Goal: Information Seeking & Learning: Get advice/opinions

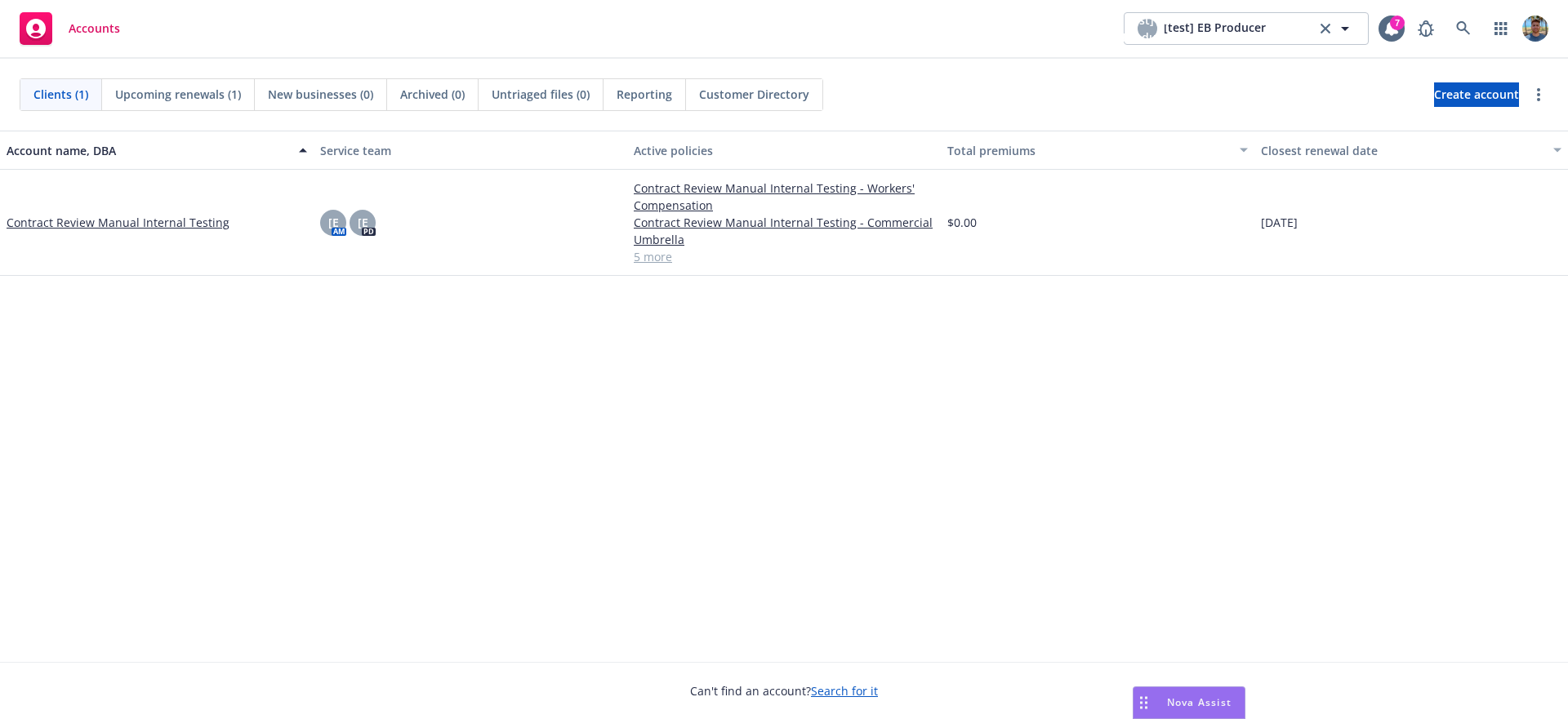
click at [1188, 700] on span "Nova Assist" at bounding box center [1199, 702] width 65 height 14
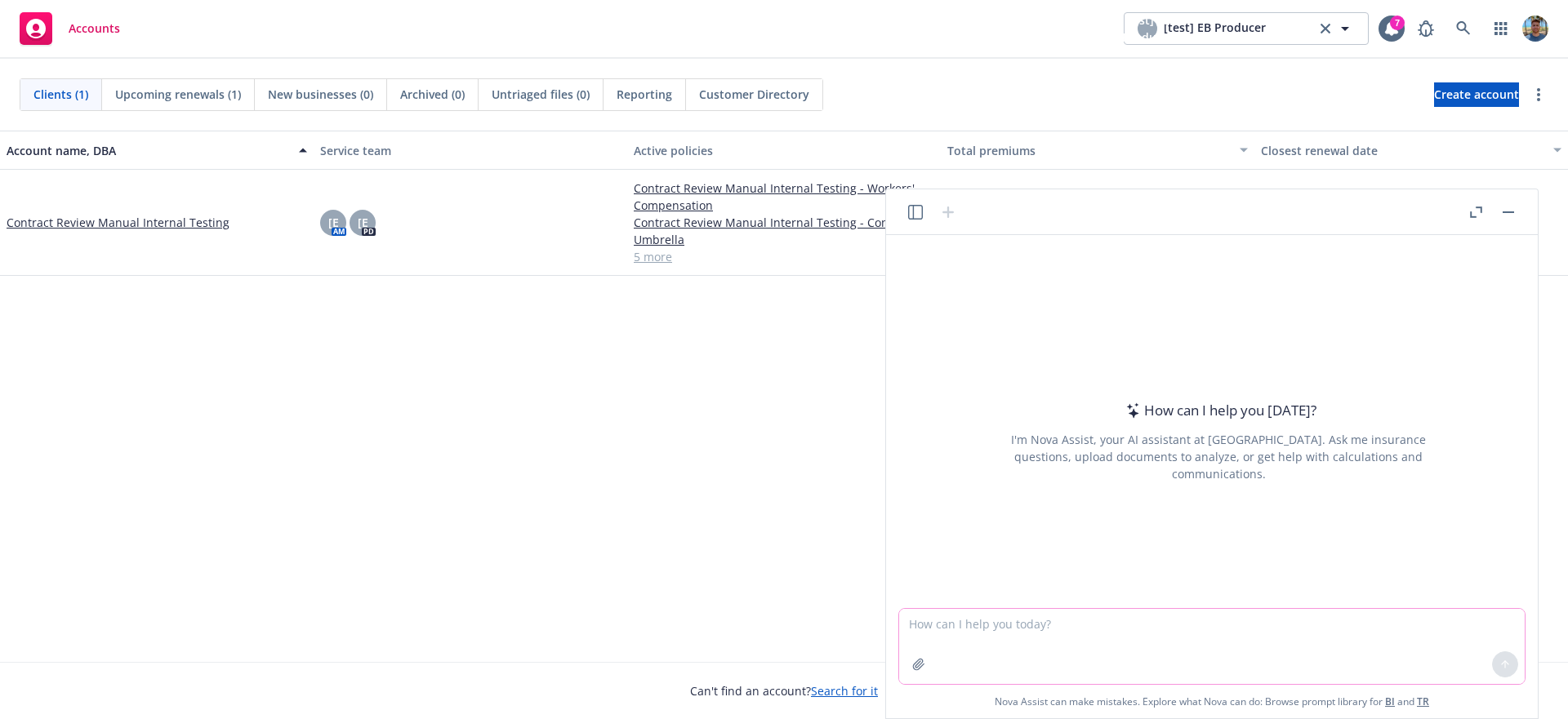
drag, startPoint x: 977, startPoint y: 646, endPoint x: 979, endPoint y: 638, distance: 8.2
click at [977, 646] on textarea at bounding box center [1212, 646] width 626 height 76
type textarea "help me generating an image about insurance"
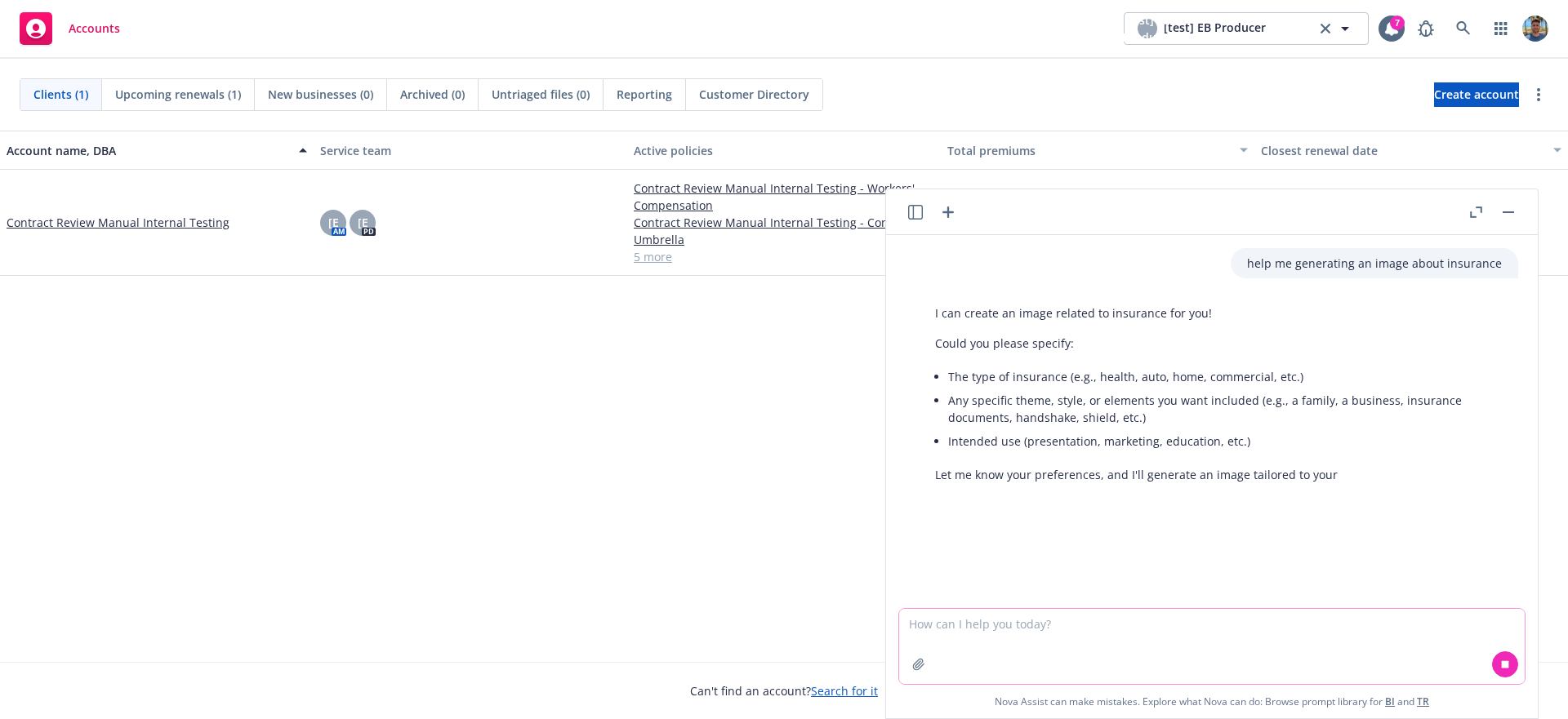
click at [1157, 629] on textarea at bounding box center [1212, 646] width 626 height 76
click at [1177, 648] on textarea at bounding box center [1212, 646] width 626 height 76
click at [1177, 646] on textarea at bounding box center [1212, 646] width 626 height 76
type textarea "commercial insurance, no themen eeded, will be used in a presentation"
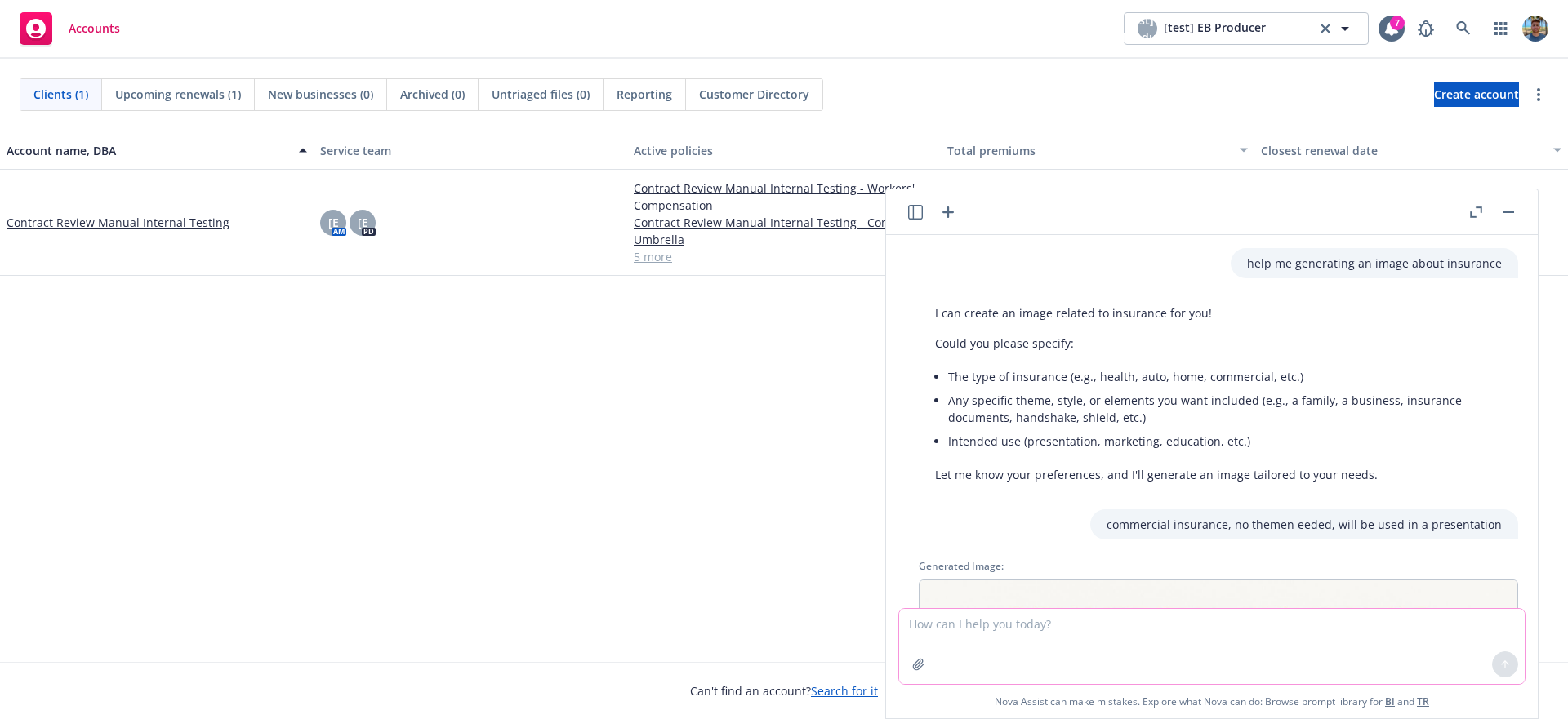
click at [1154, 618] on textarea at bounding box center [1212, 646] width 626 height 76
drag, startPoint x: 1156, startPoint y: 622, endPoint x: 1160, endPoint y: 488, distance: 134.1
click at [1156, 621] on textarea at bounding box center [1212, 646] width 626 height 76
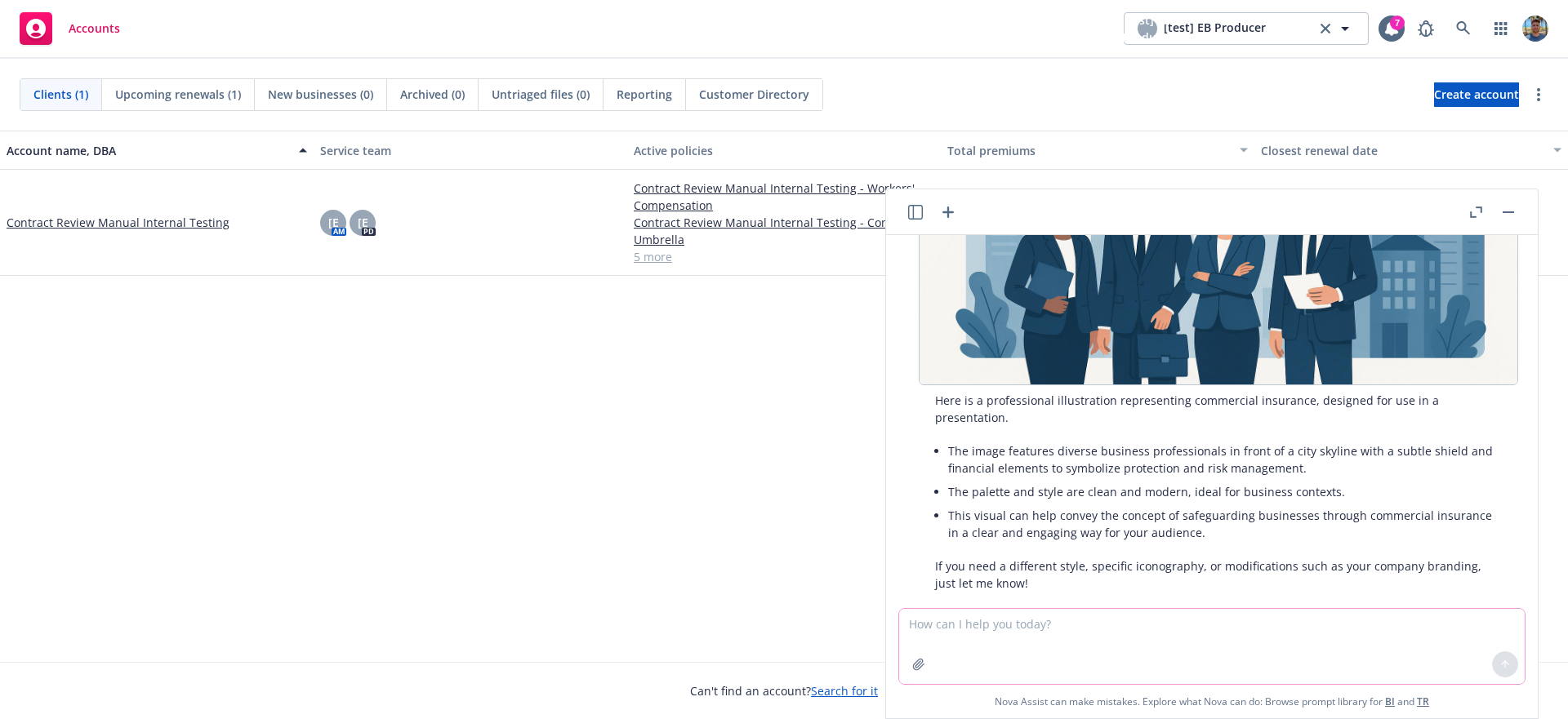
scroll to position [615, 0]
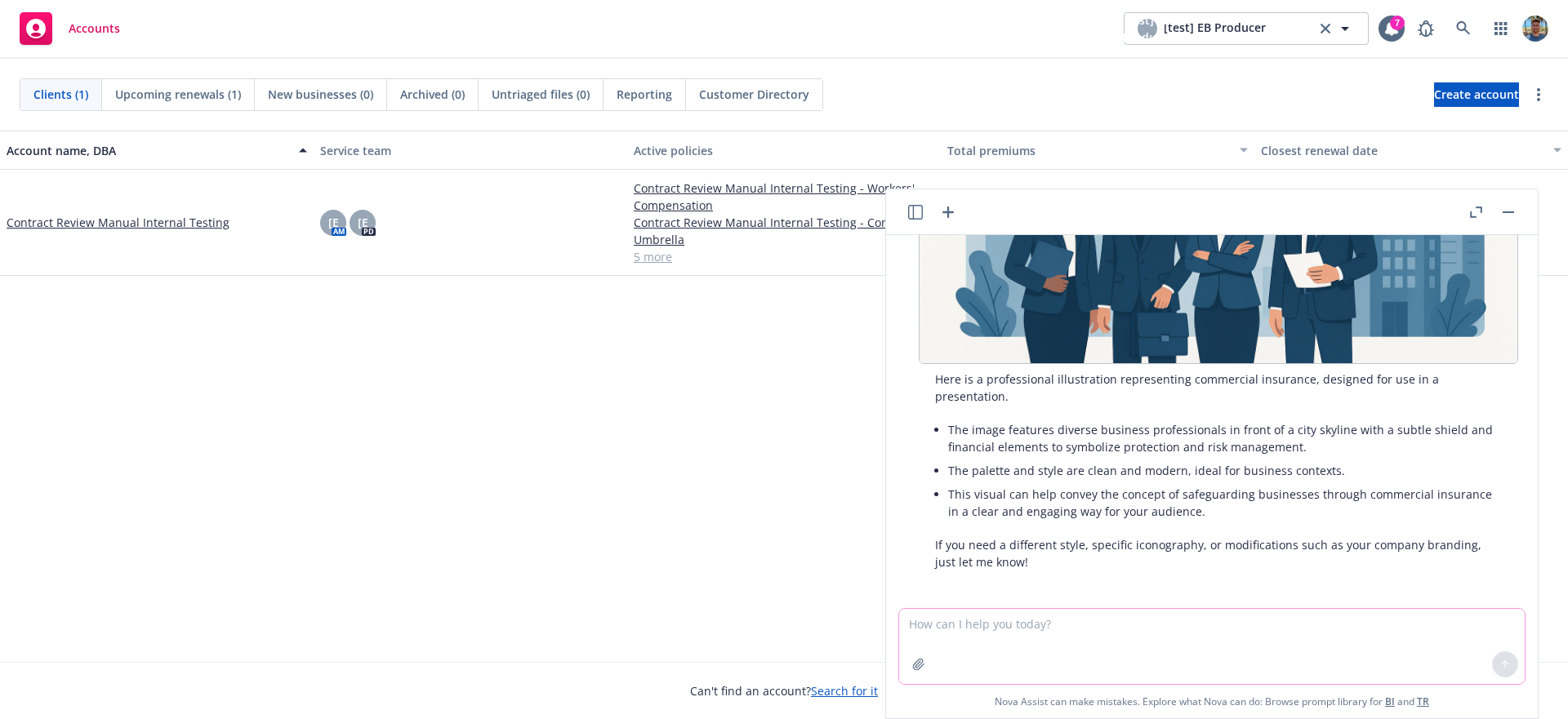
click at [1133, 616] on textarea at bounding box center [1212, 646] width 626 height 76
click at [1135, 632] on textarea at bounding box center [1212, 646] width 626 height 76
type textarea "what does it mean"
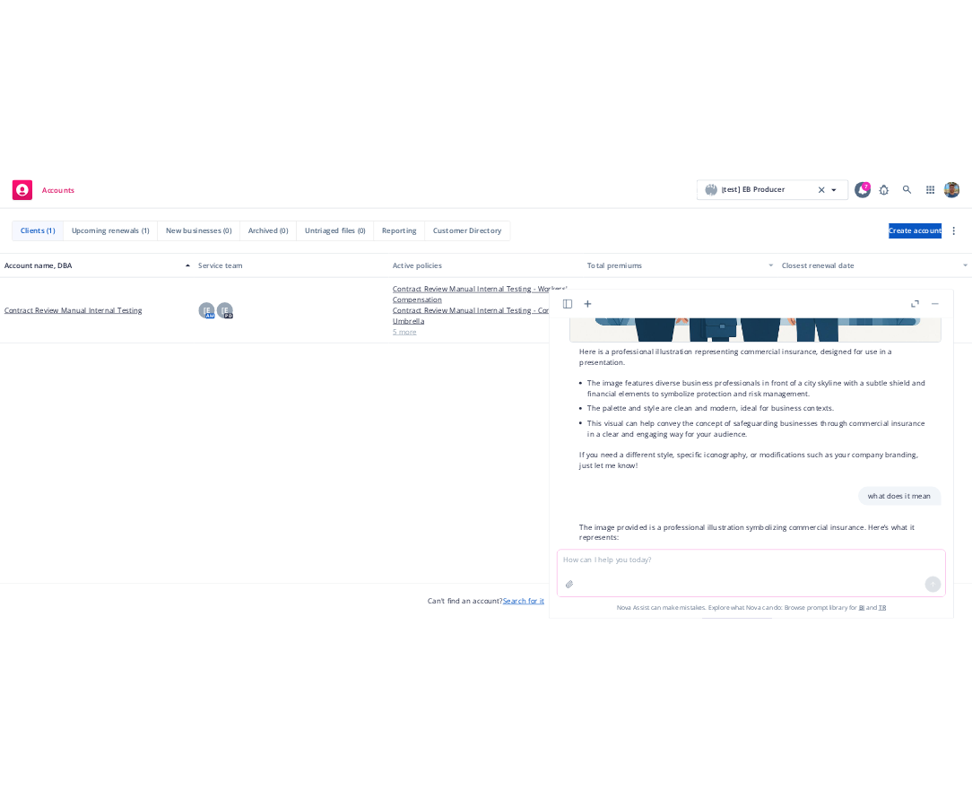
scroll to position [758, 0]
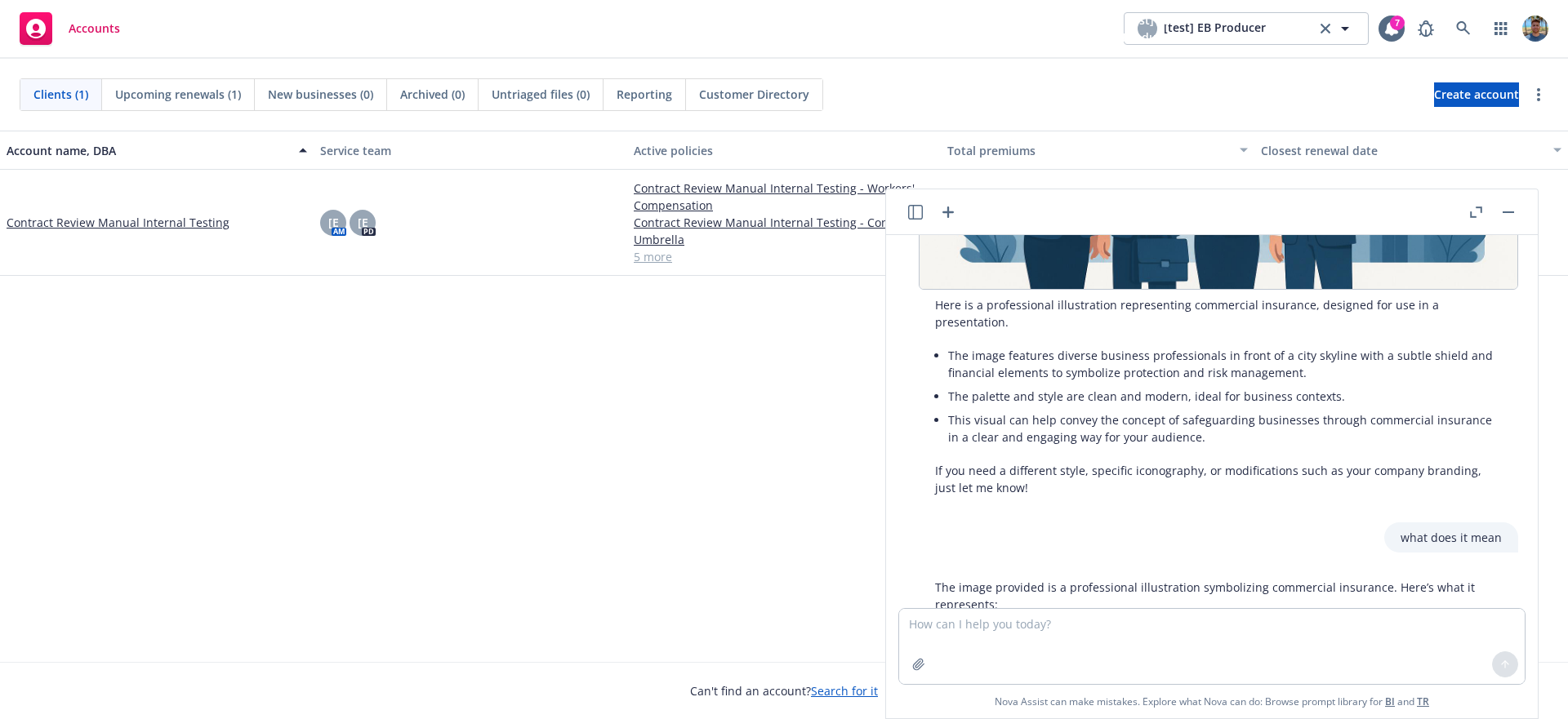
click at [949, 218] on icon "button" at bounding box center [949, 212] width 20 height 20
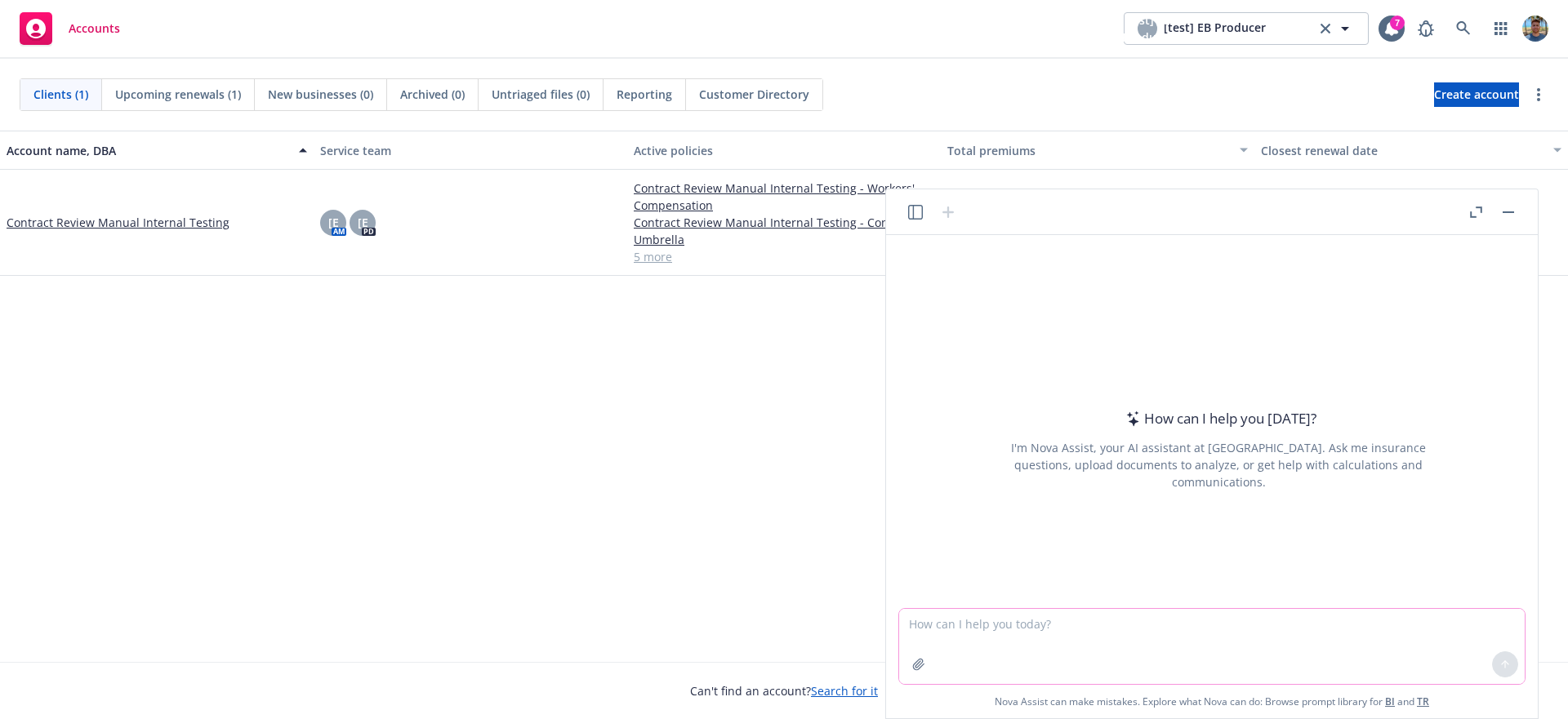
click at [920, 662] on icon "button" at bounding box center [919, 664] width 13 height 13
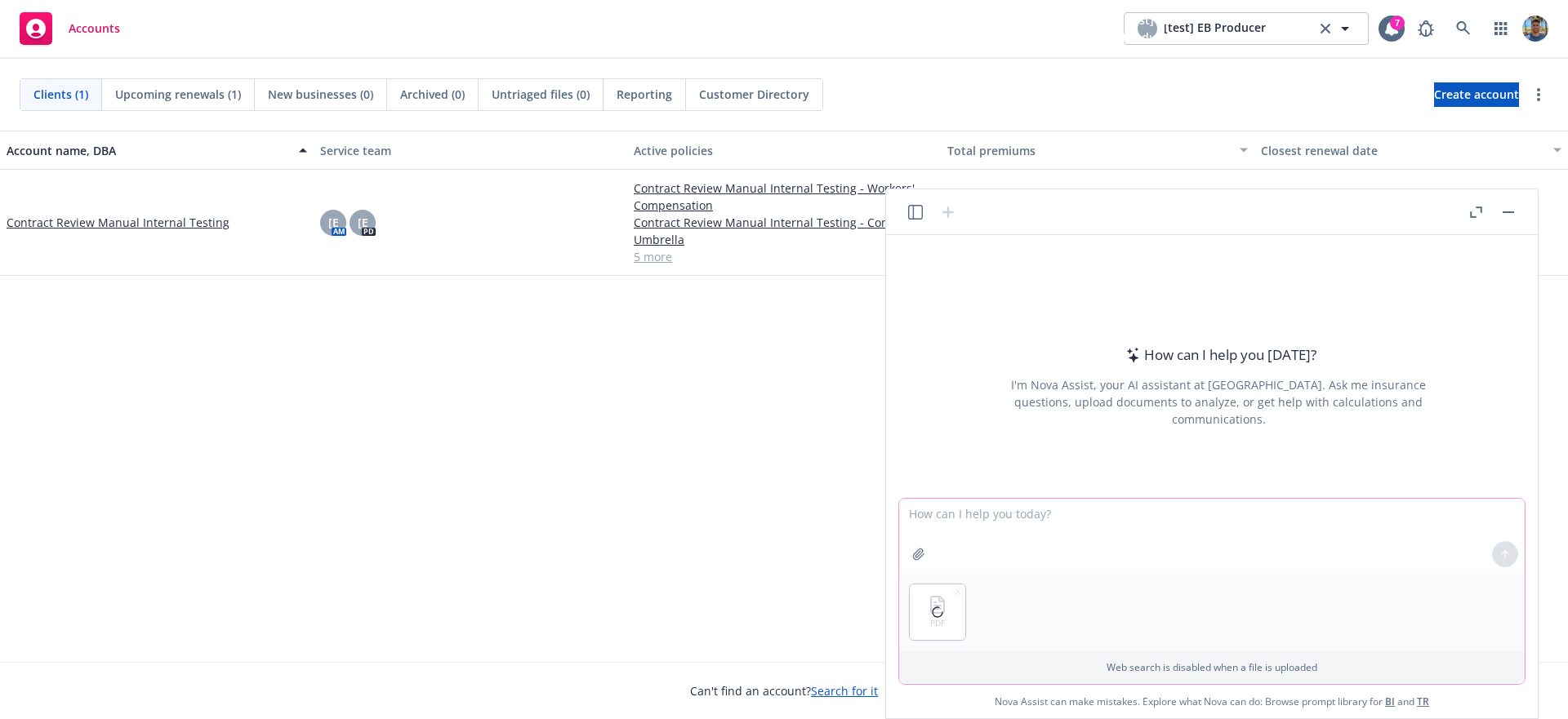
click at [1019, 522] on textarea at bounding box center [1212, 536] width 626 height 76
click at [923, 552] on icon "button" at bounding box center [919, 554] width 13 height 13
click at [982, 522] on textarea at bounding box center [1212, 536] width 626 height 76
type textarea "compare these two quotes for me"
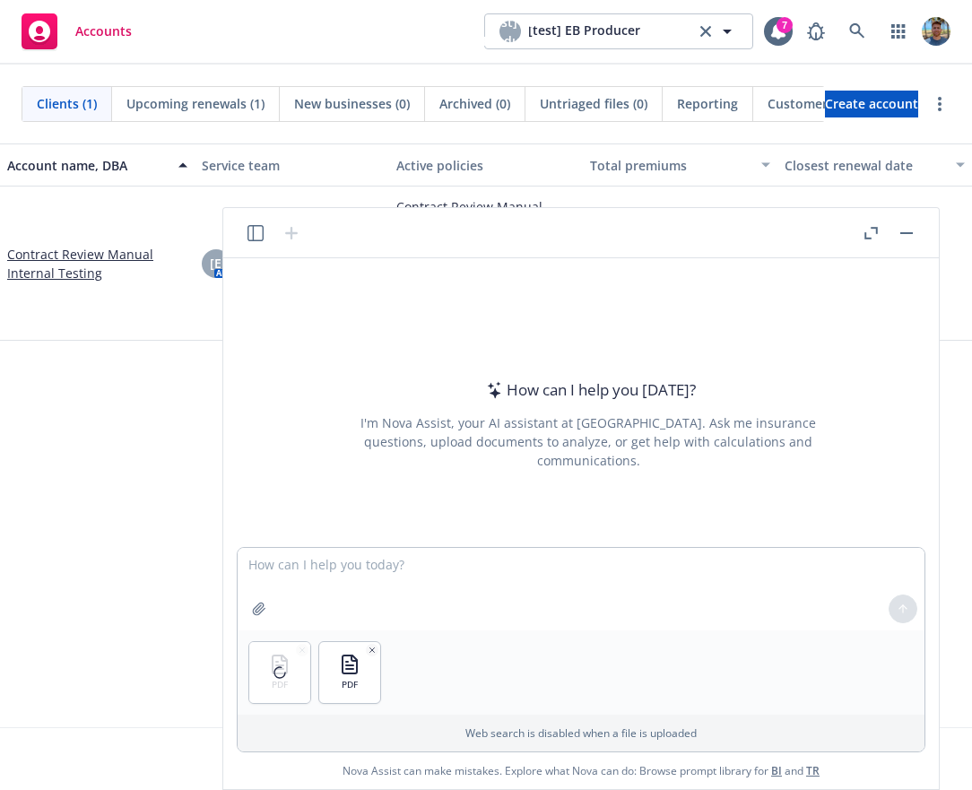
click at [268, 675] on div at bounding box center [279, 672] width 61 height 61
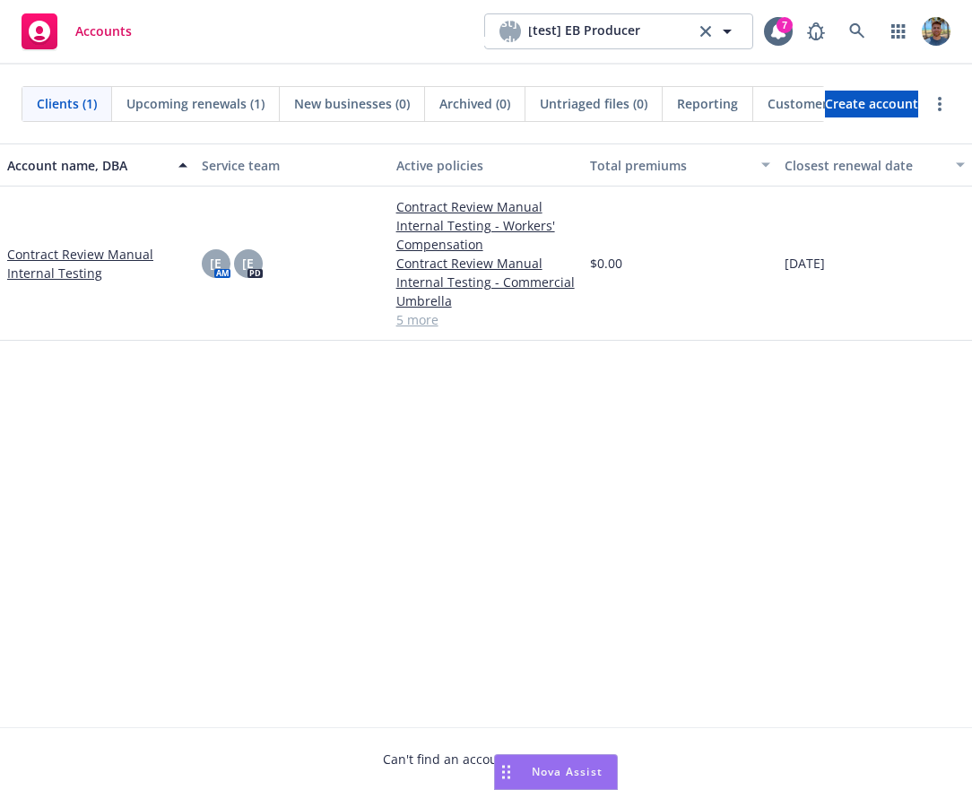
click at [584, 769] on span "Nova Assist" at bounding box center [567, 771] width 71 height 15
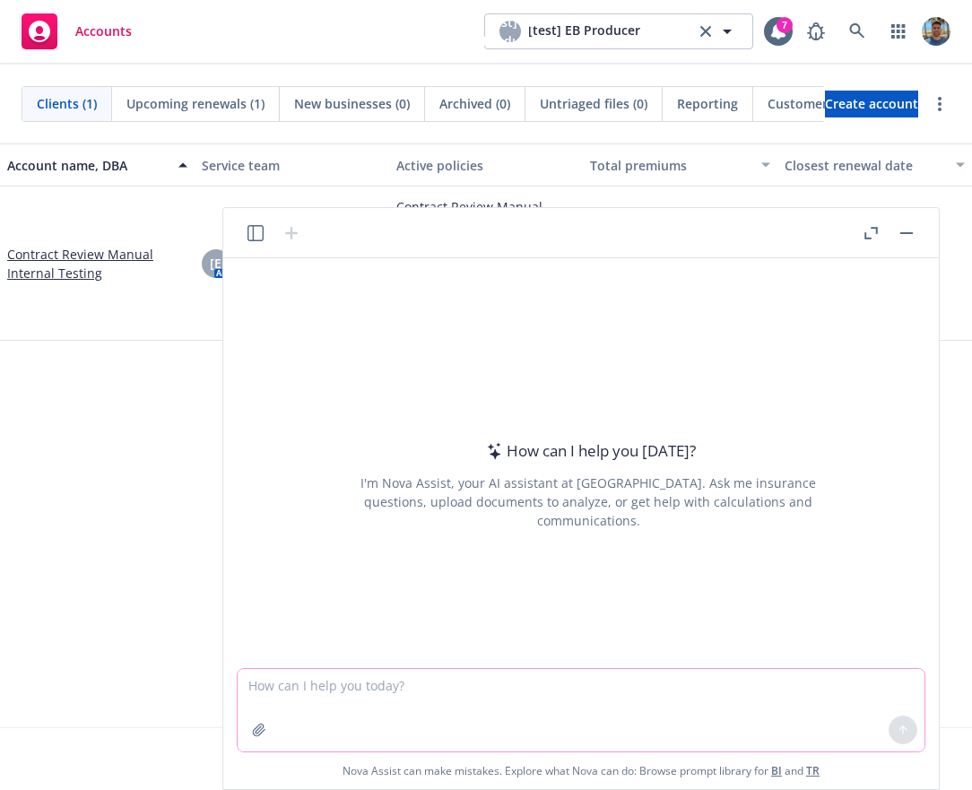
click at [268, 742] on div at bounding box center [259, 730] width 43 height 43
click at [269, 727] on button "button" at bounding box center [259, 730] width 29 height 29
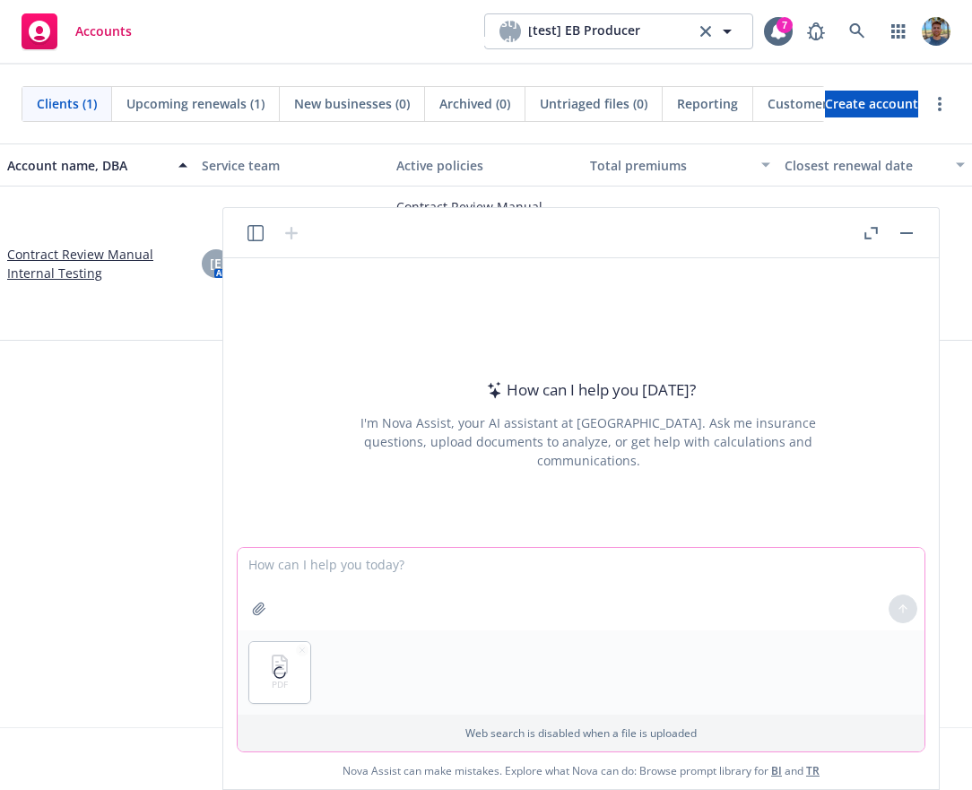
click at [262, 610] on icon "button" at bounding box center [259, 609] width 14 height 14
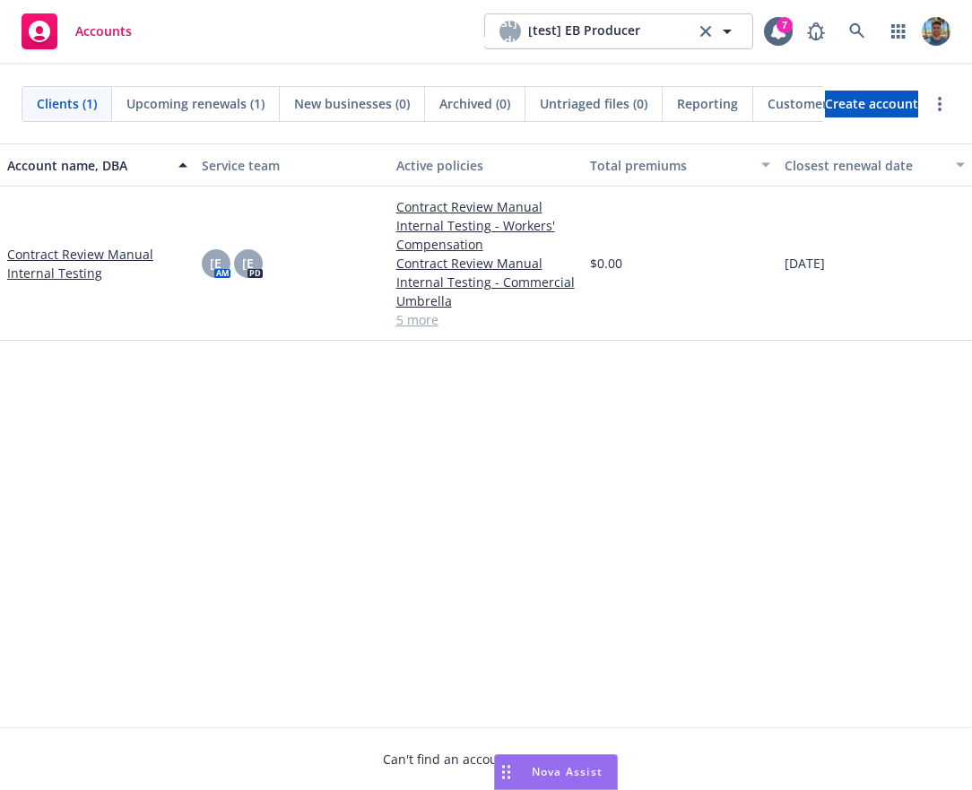
click at [543, 763] on div "Nova Assist" at bounding box center [556, 772] width 122 height 34
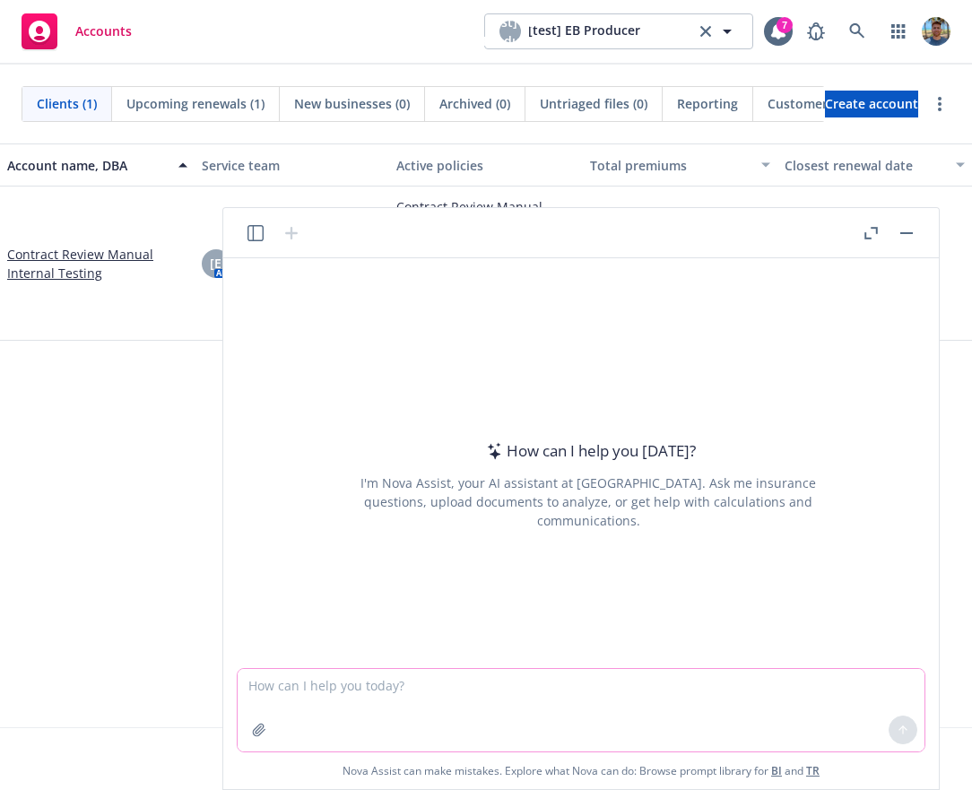
click at [263, 726] on icon "button" at bounding box center [259, 730] width 14 height 14
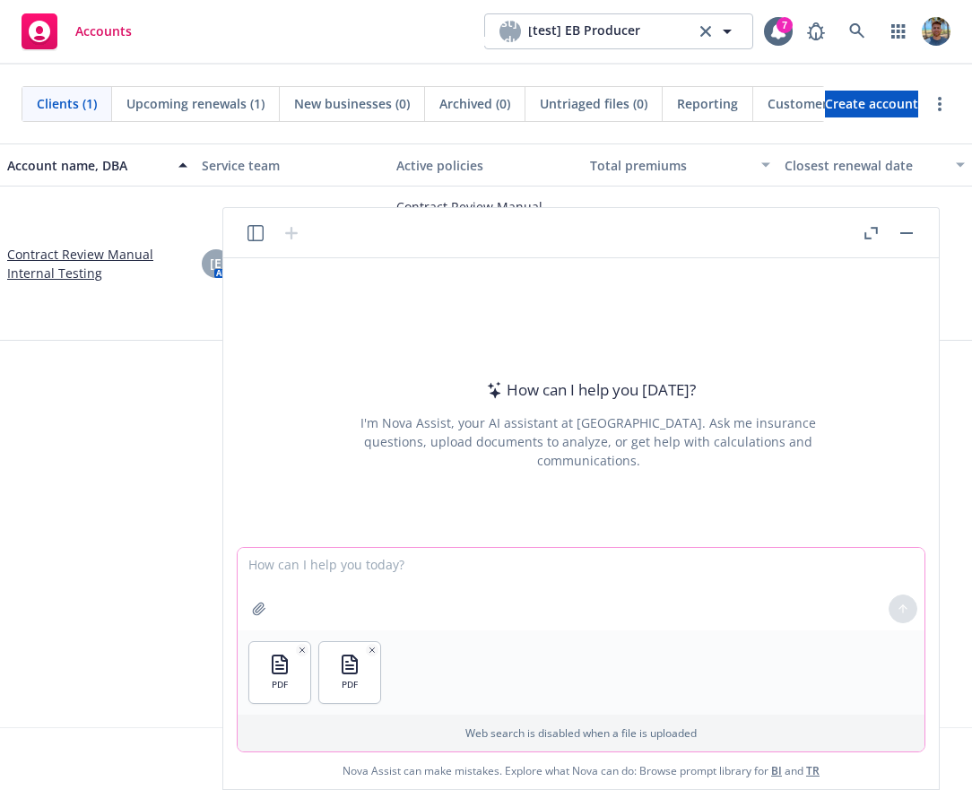
click at [756, 580] on textarea at bounding box center [581, 589] width 687 height 83
type textarea "compare these two quotes for me"
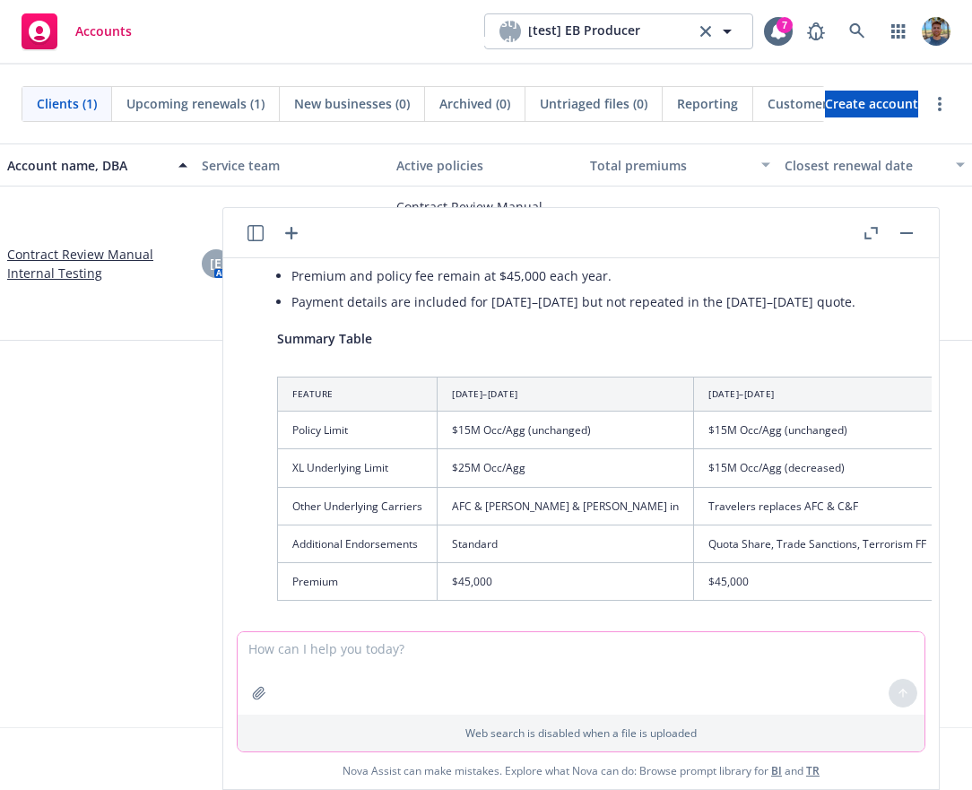
scroll to position [970, 0]
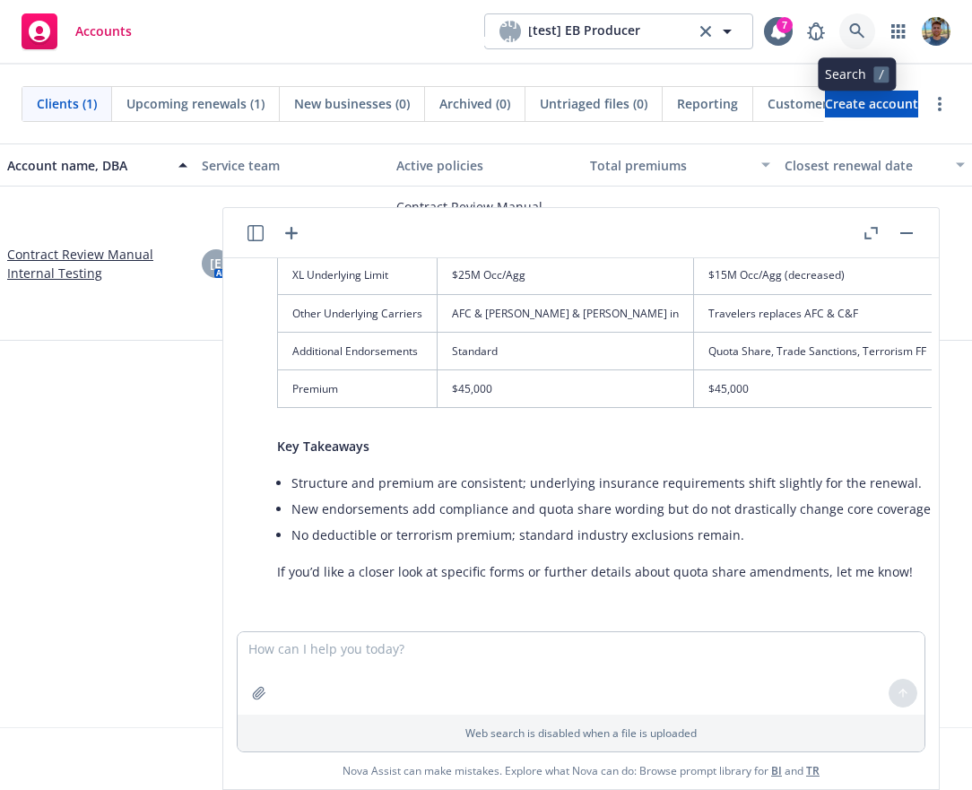
click at [857, 33] on icon at bounding box center [856, 30] width 15 height 15
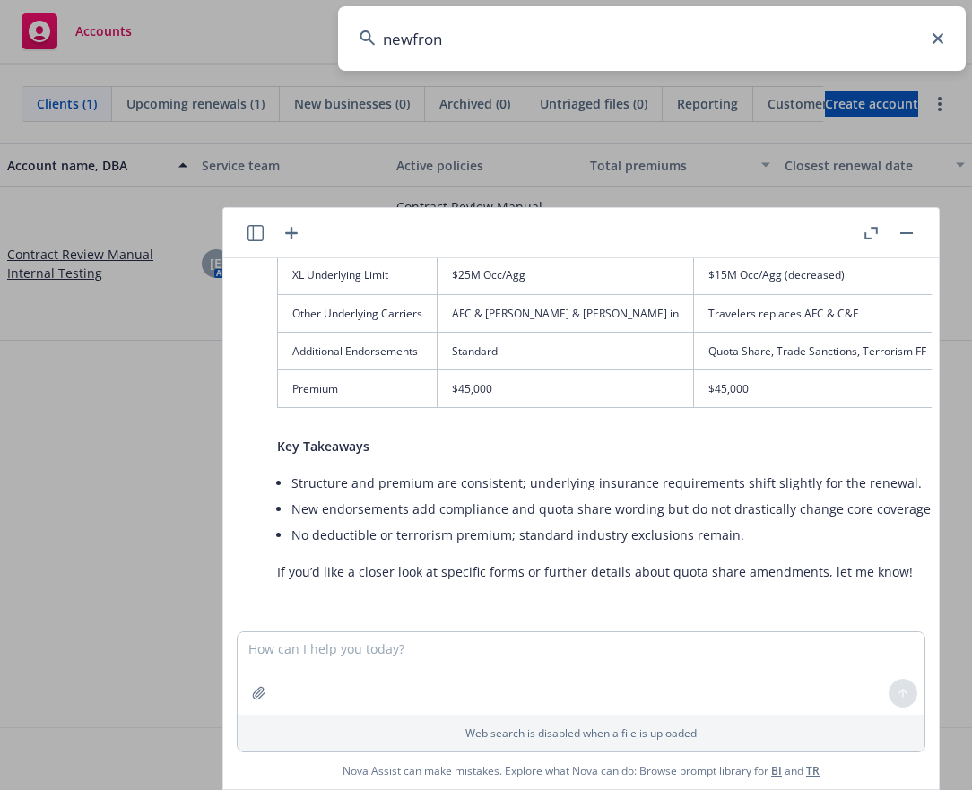
type input "newfront"
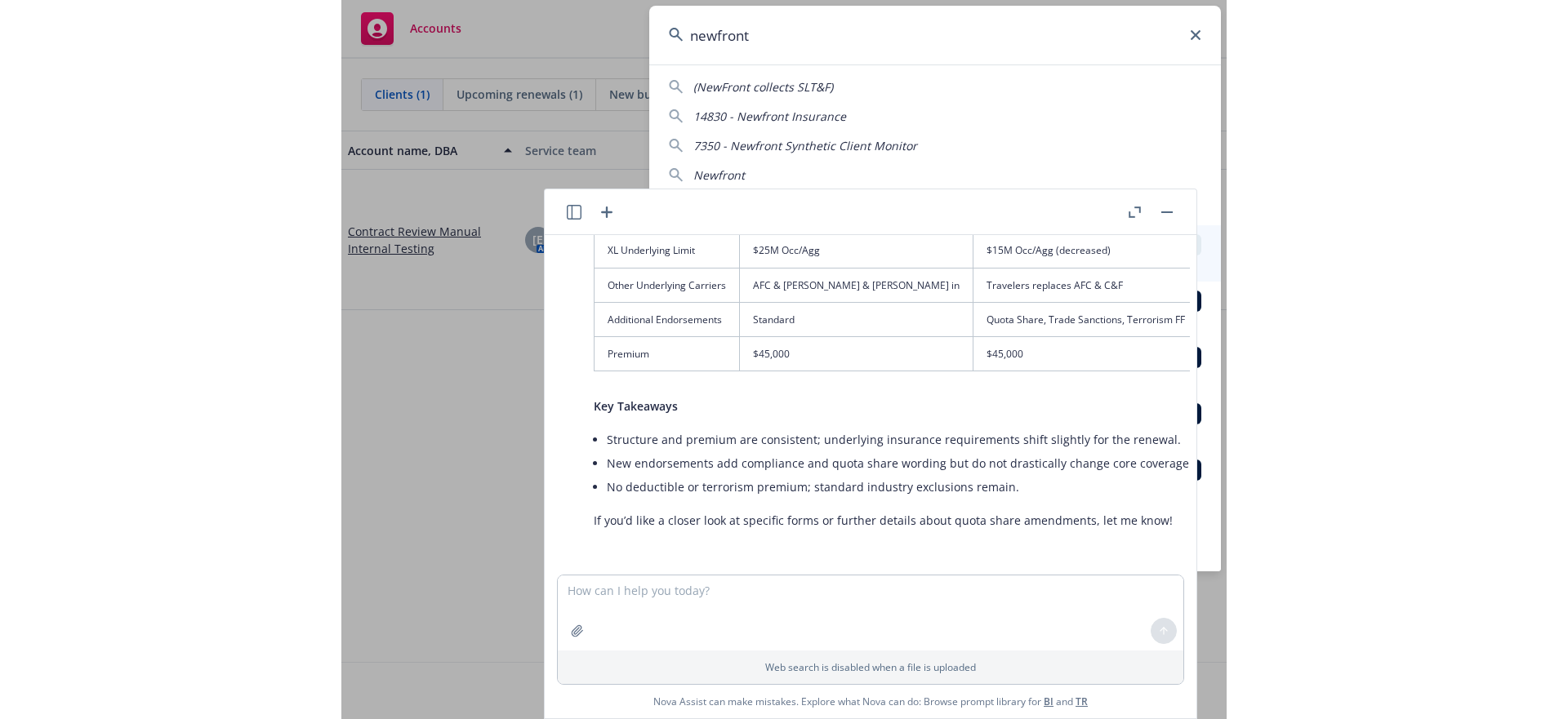
scroll to position [0, 0]
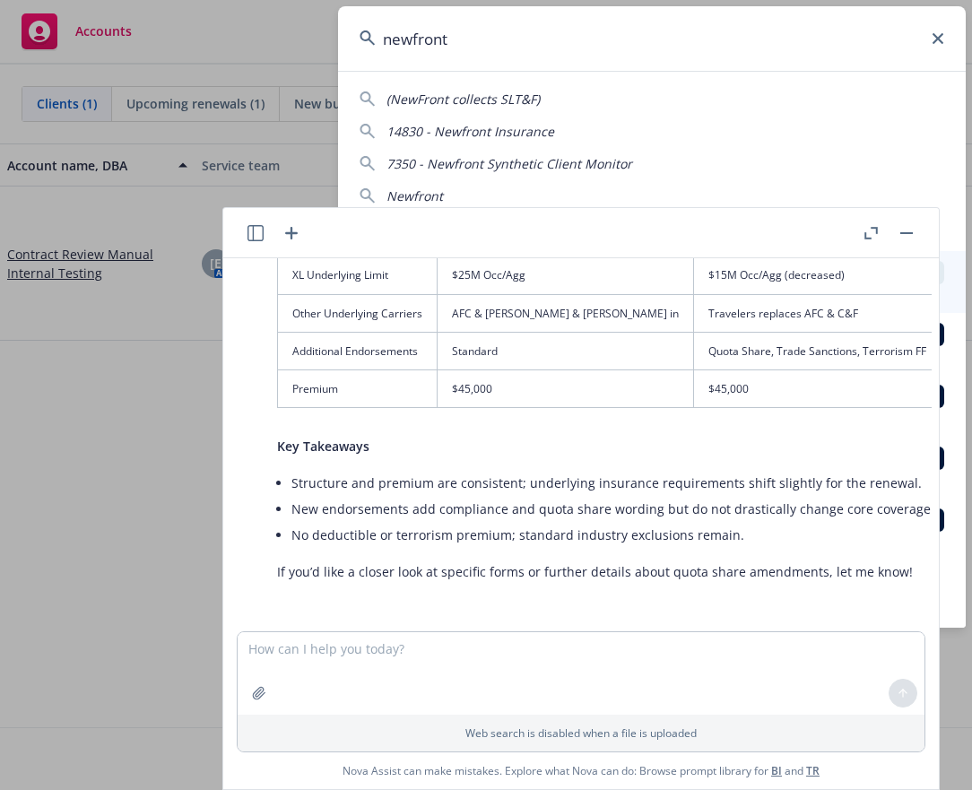
click at [911, 231] on button "button" at bounding box center [907, 233] width 22 height 22
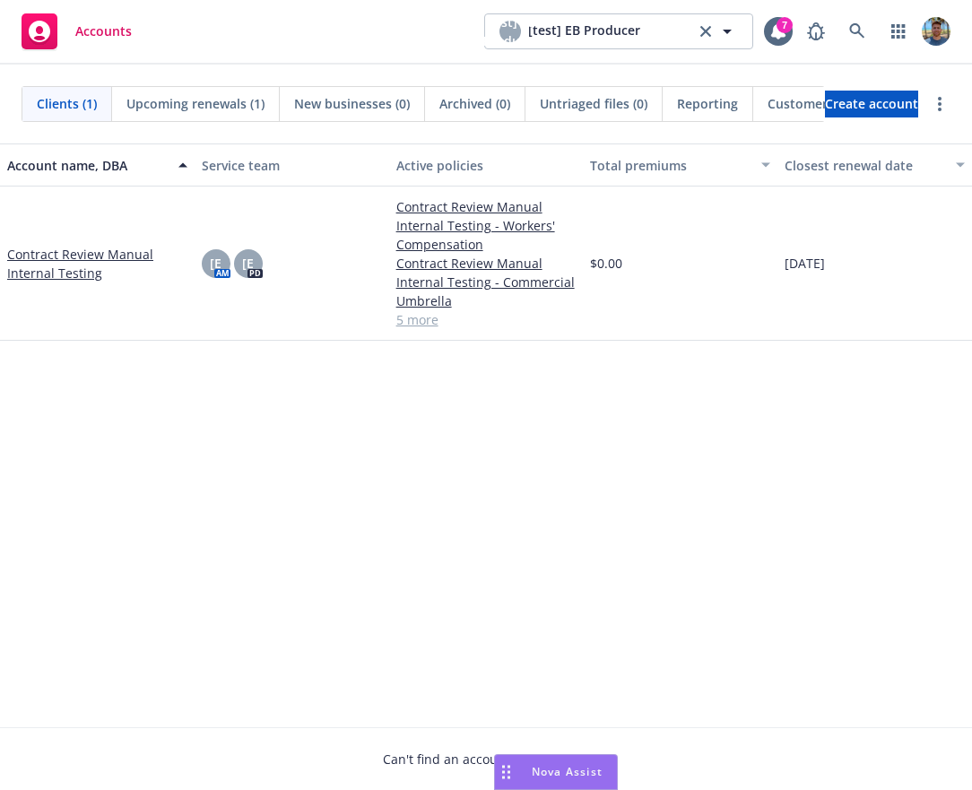
click at [542, 761] on div "Nova Assist" at bounding box center [556, 772] width 122 height 34
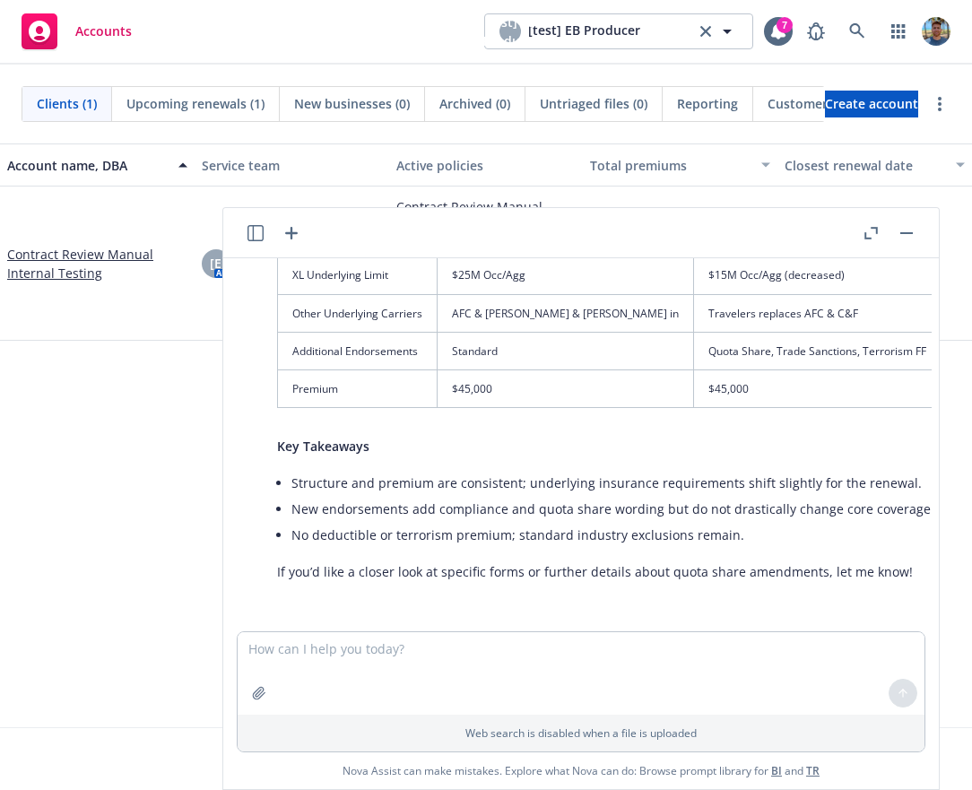
click at [911, 230] on button "button" at bounding box center [907, 233] width 22 height 22
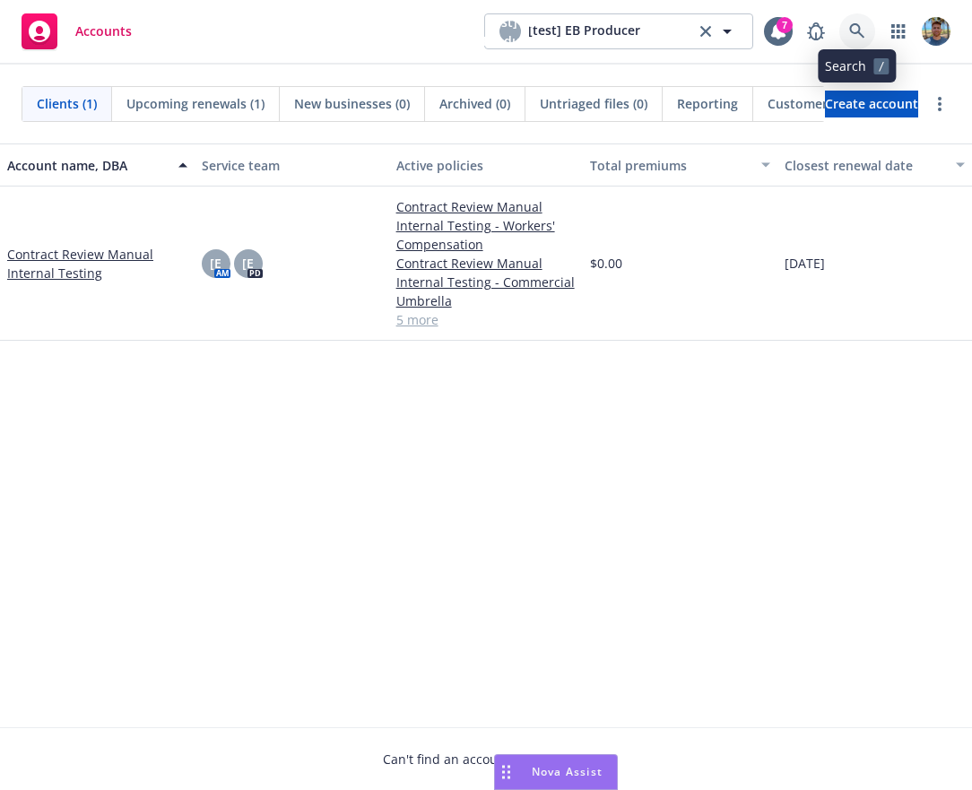
click at [856, 35] on icon at bounding box center [857, 31] width 16 height 16
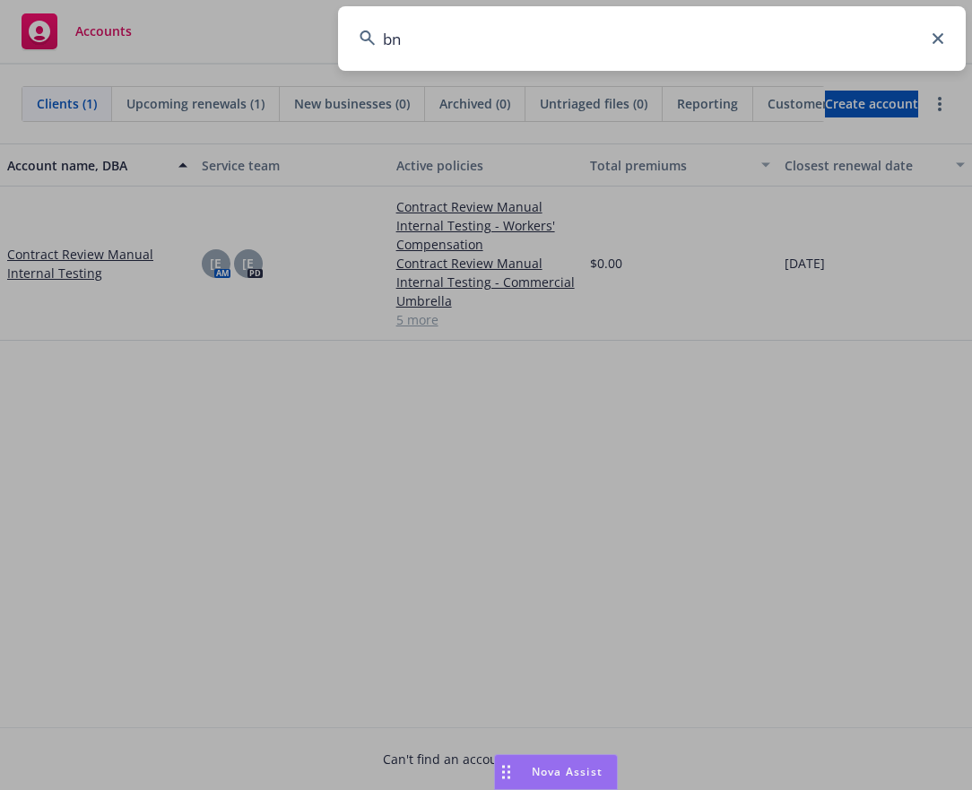
type input "b"
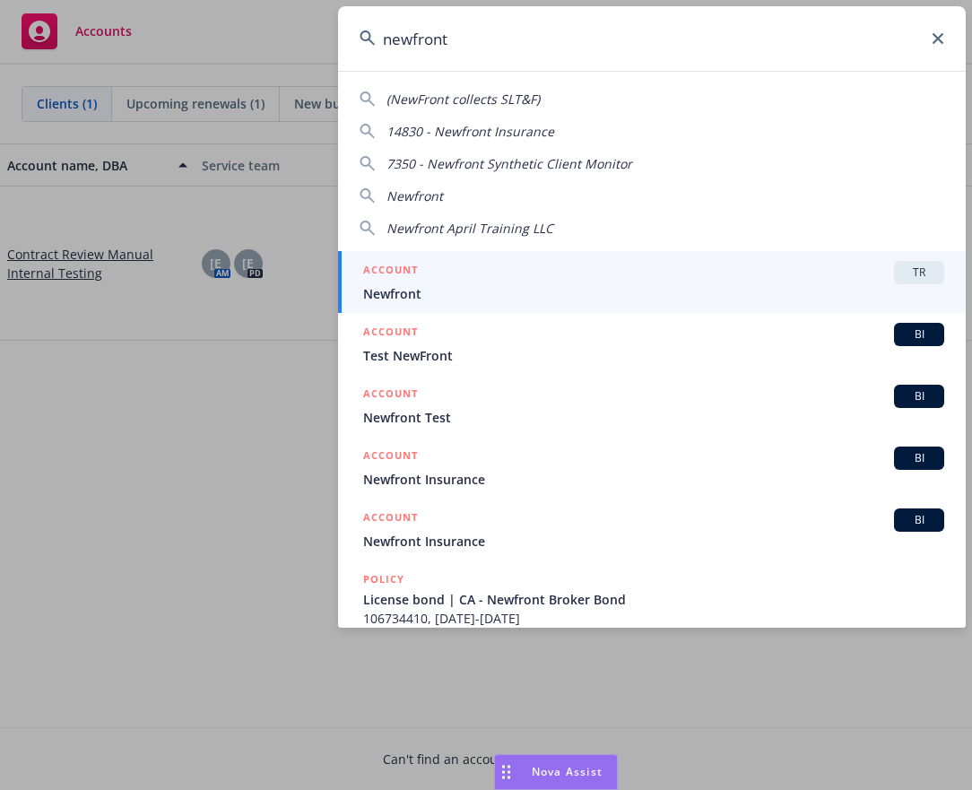
type input "newfront"
click at [582, 273] on div "ACCOUNT TR" at bounding box center [653, 272] width 581 height 23
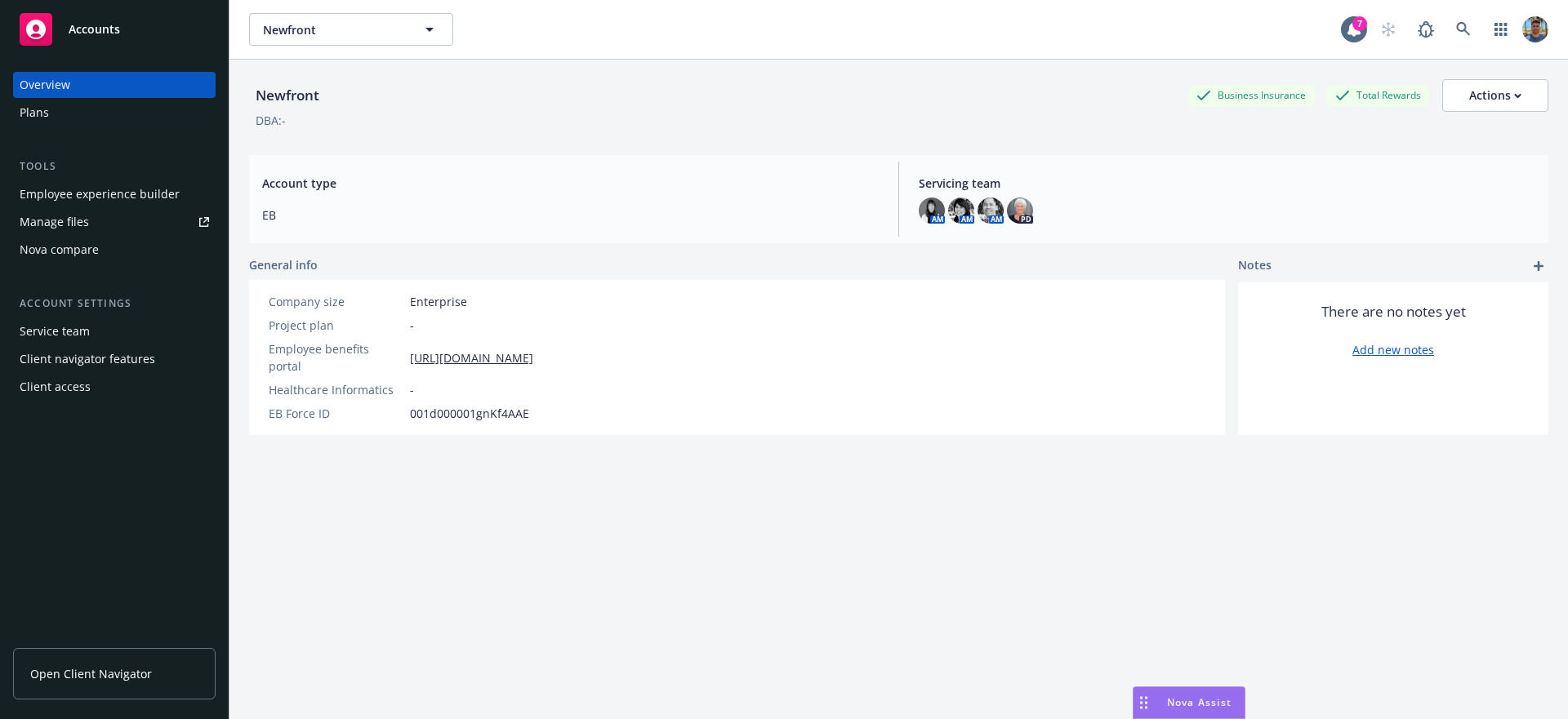
click at [884, 708] on span "Nova Assist" at bounding box center [1199, 702] width 65 height 14
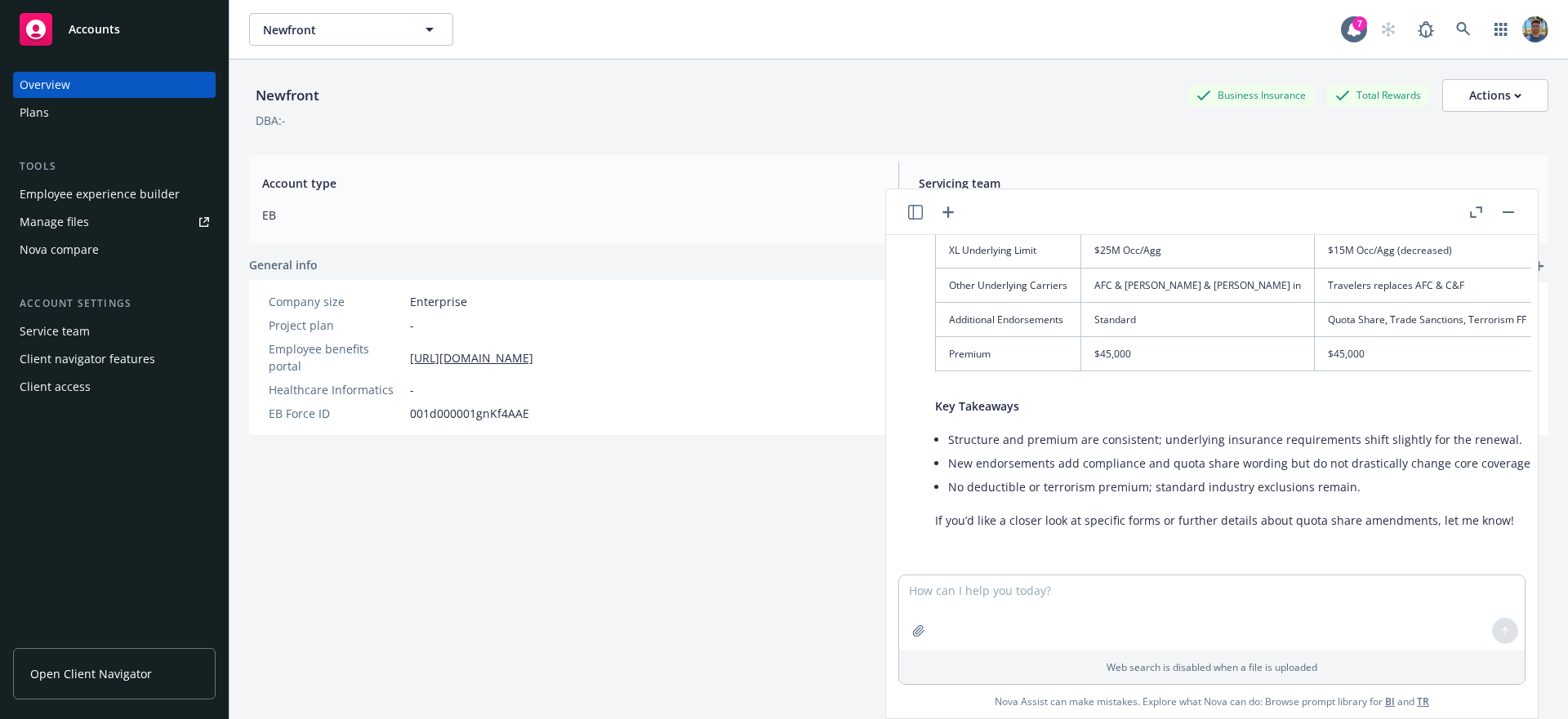
click at [884, 218] on icon "button" at bounding box center [949, 212] width 20 height 20
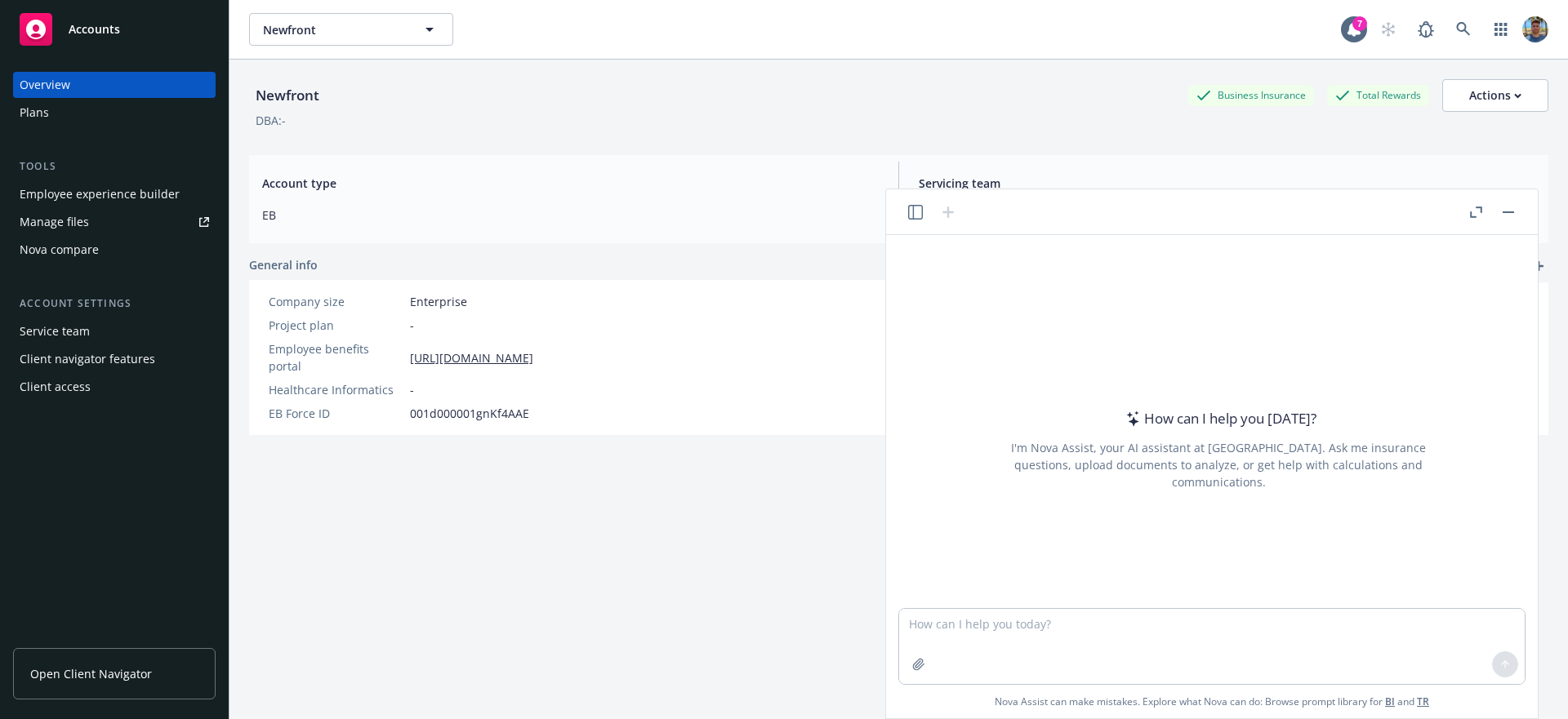
click at [884, 630] on textarea at bounding box center [1212, 646] width 626 height 76
type textarea "list all active plans that do not have associated/uploaded documents"
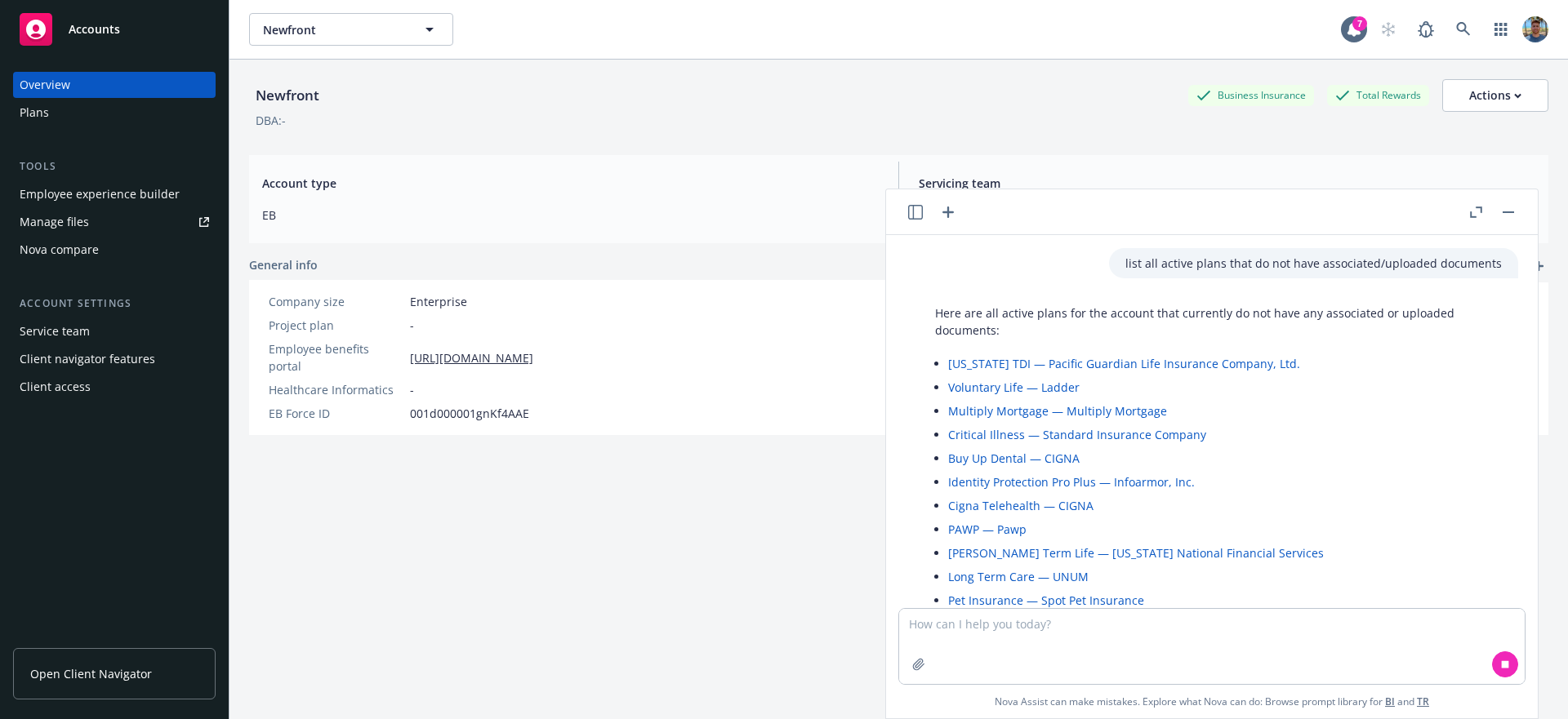
click at [884, 323] on p "Here are all active plans for the account that currently do not have any associ…" at bounding box center [1218, 322] width 566 height 35
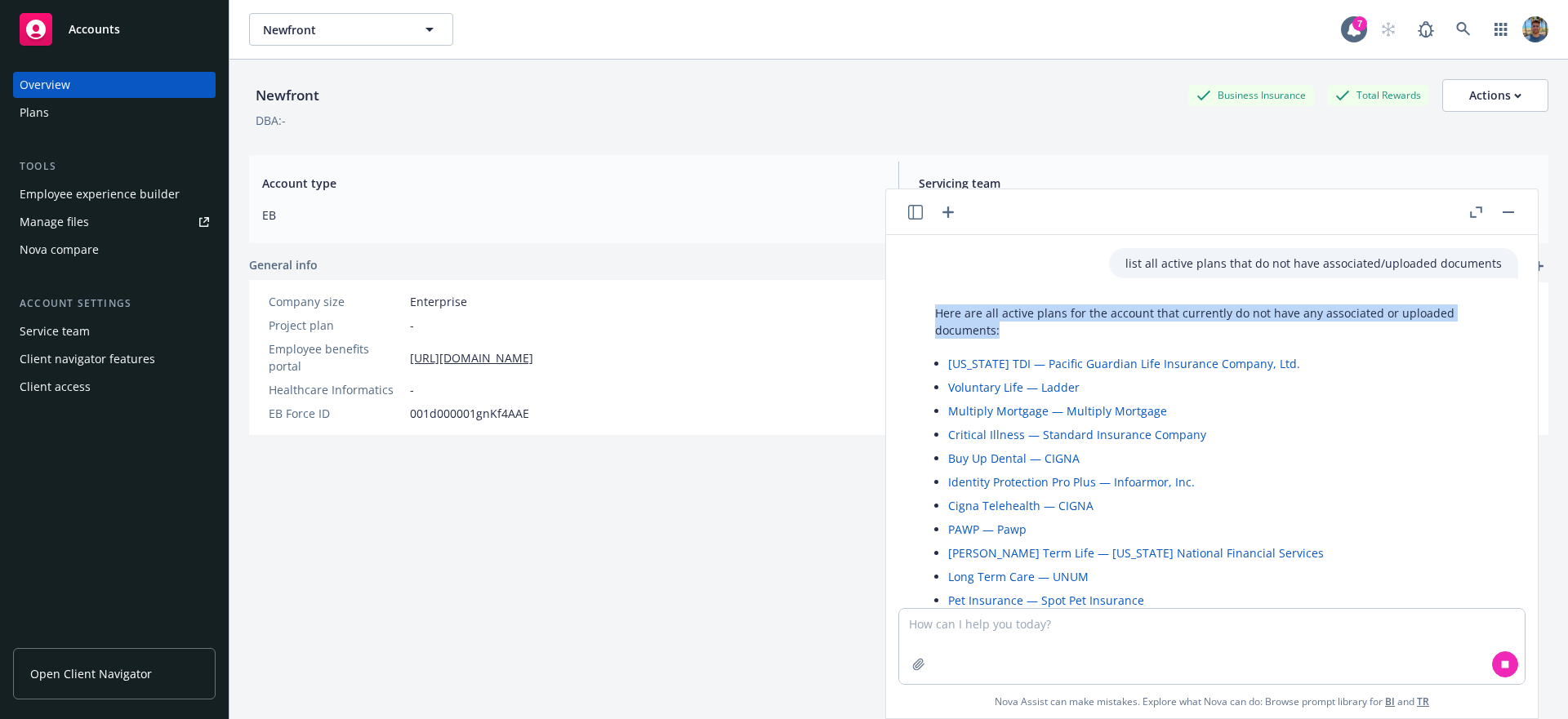
click at [884, 323] on p "Here are all active plans for the account that currently do not have any associ…" at bounding box center [1218, 322] width 566 height 35
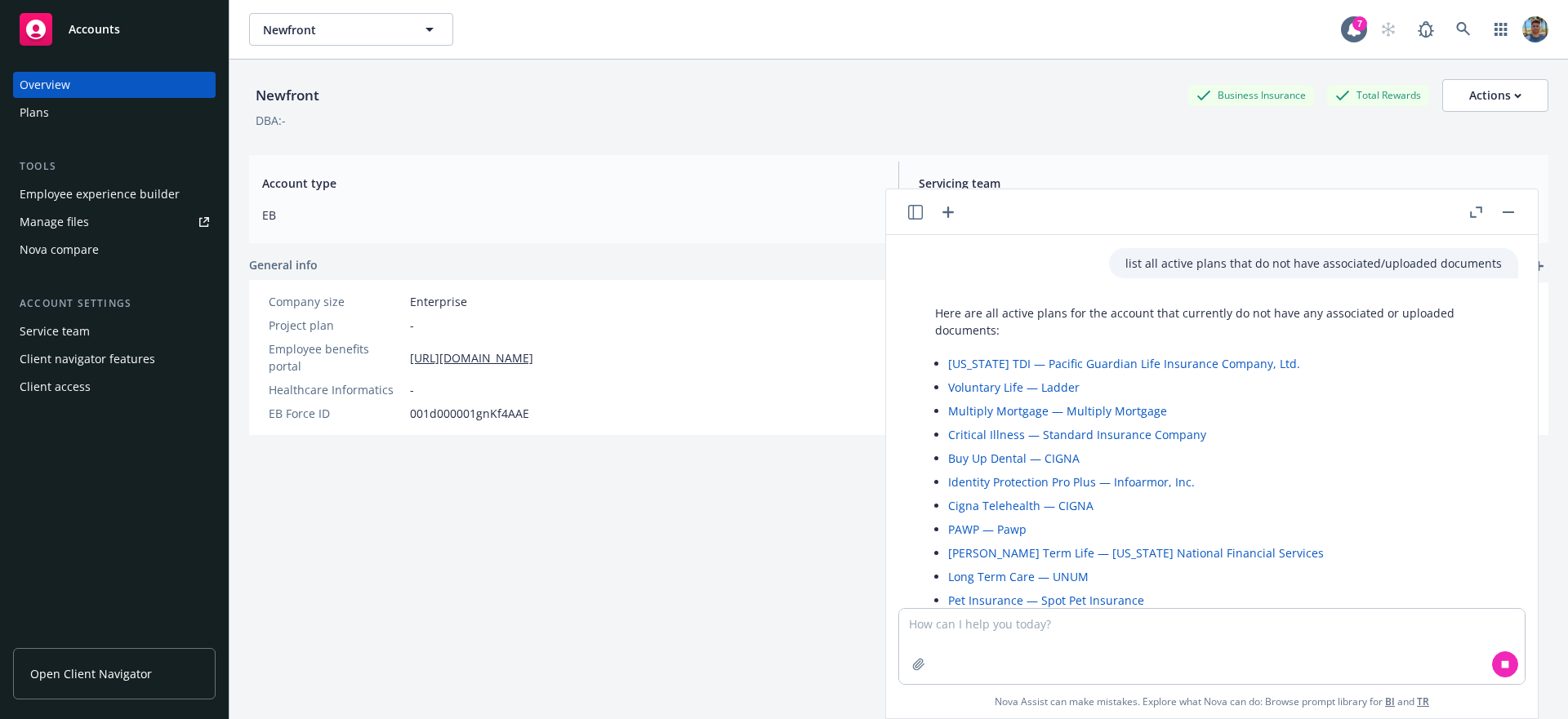
click at [718, 267] on div "General info" at bounding box center [738, 265] width 976 height 17
click at [122, 106] on div "Plans" at bounding box center [115, 112] width 189 height 26
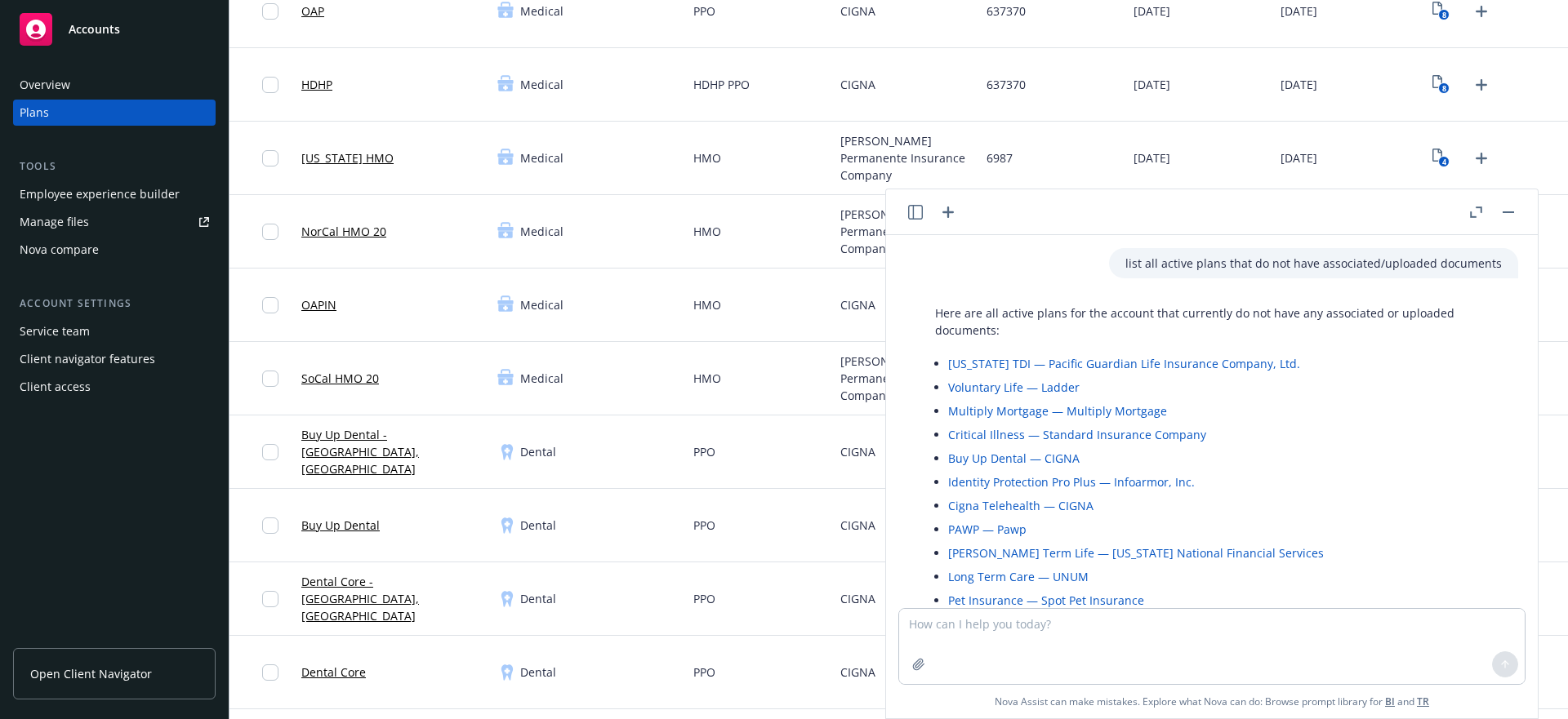
scroll to position [345, 0]
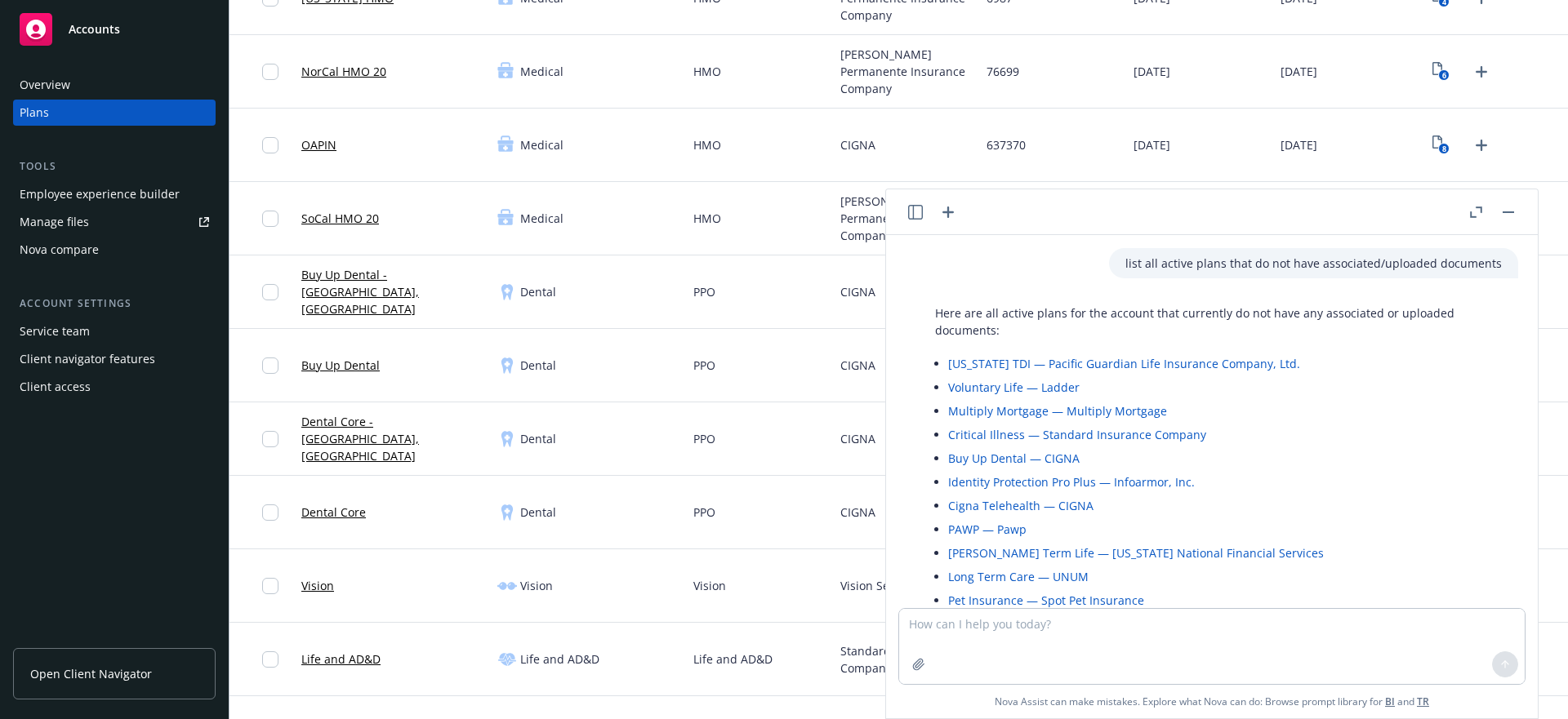
click at [884, 359] on link "Hawaii TDI — Pacific Guardian Life Insurance Company, Ltd." at bounding box center [1124, 363] width 352 height 15
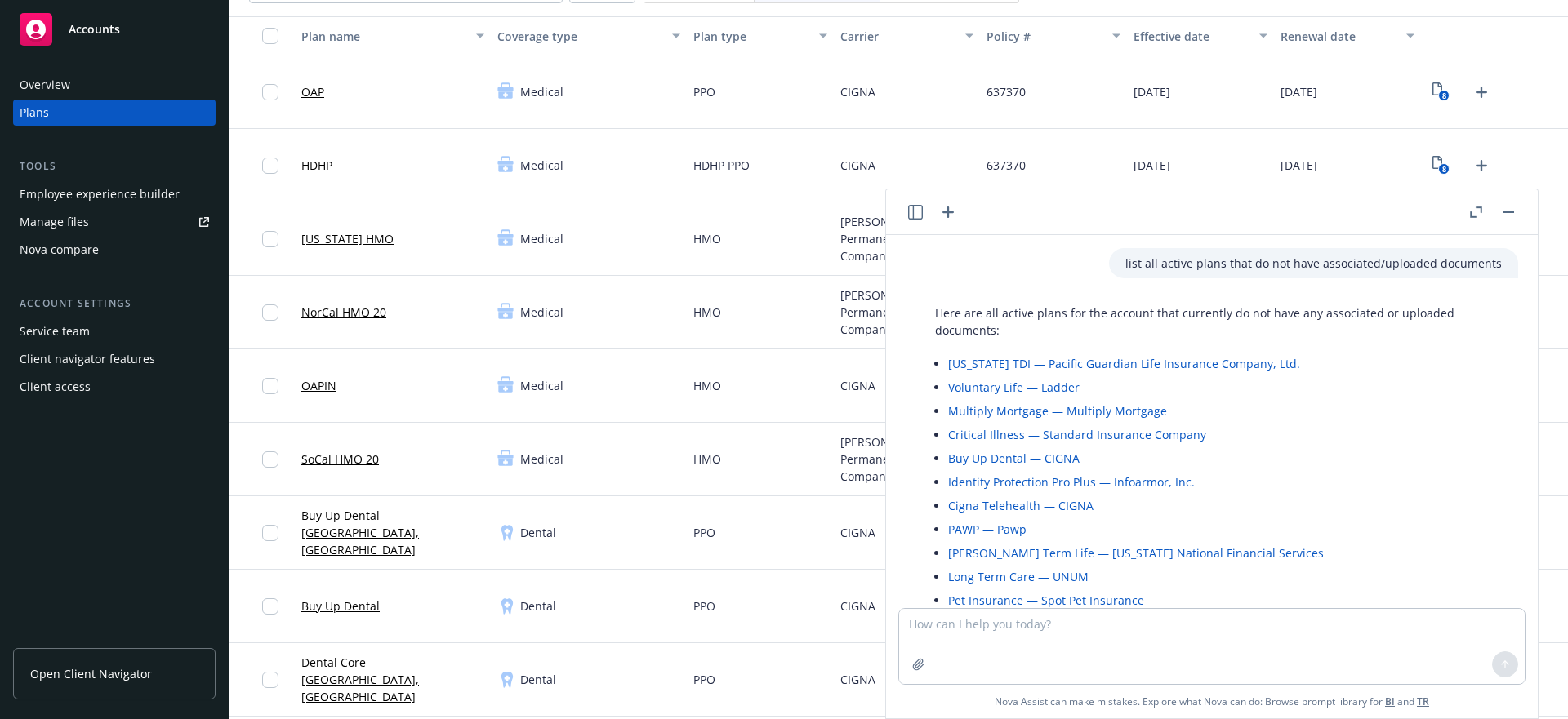
scroll to position [0, 0]
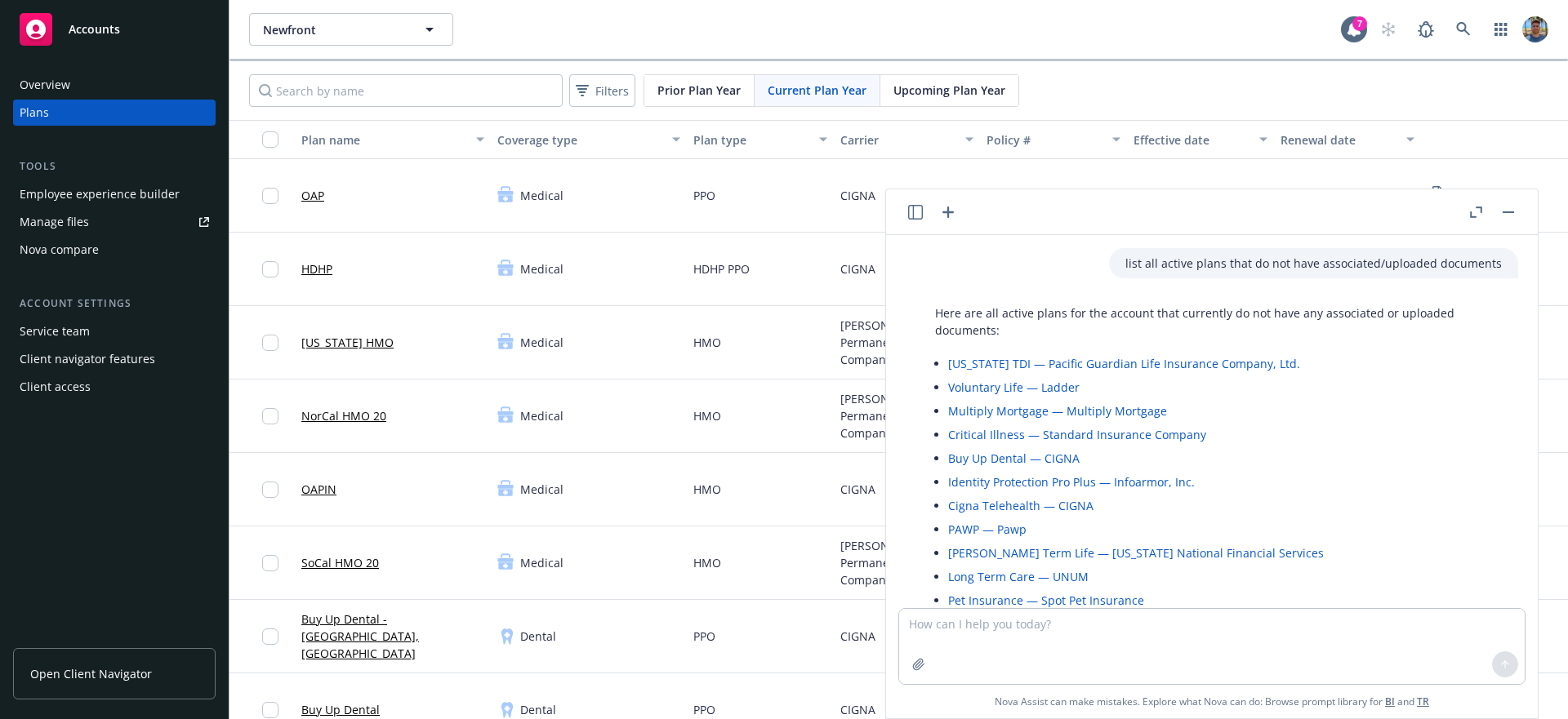
click at [884, 215] on button "button" at bounding box center [1509, 212] width 20 height 20
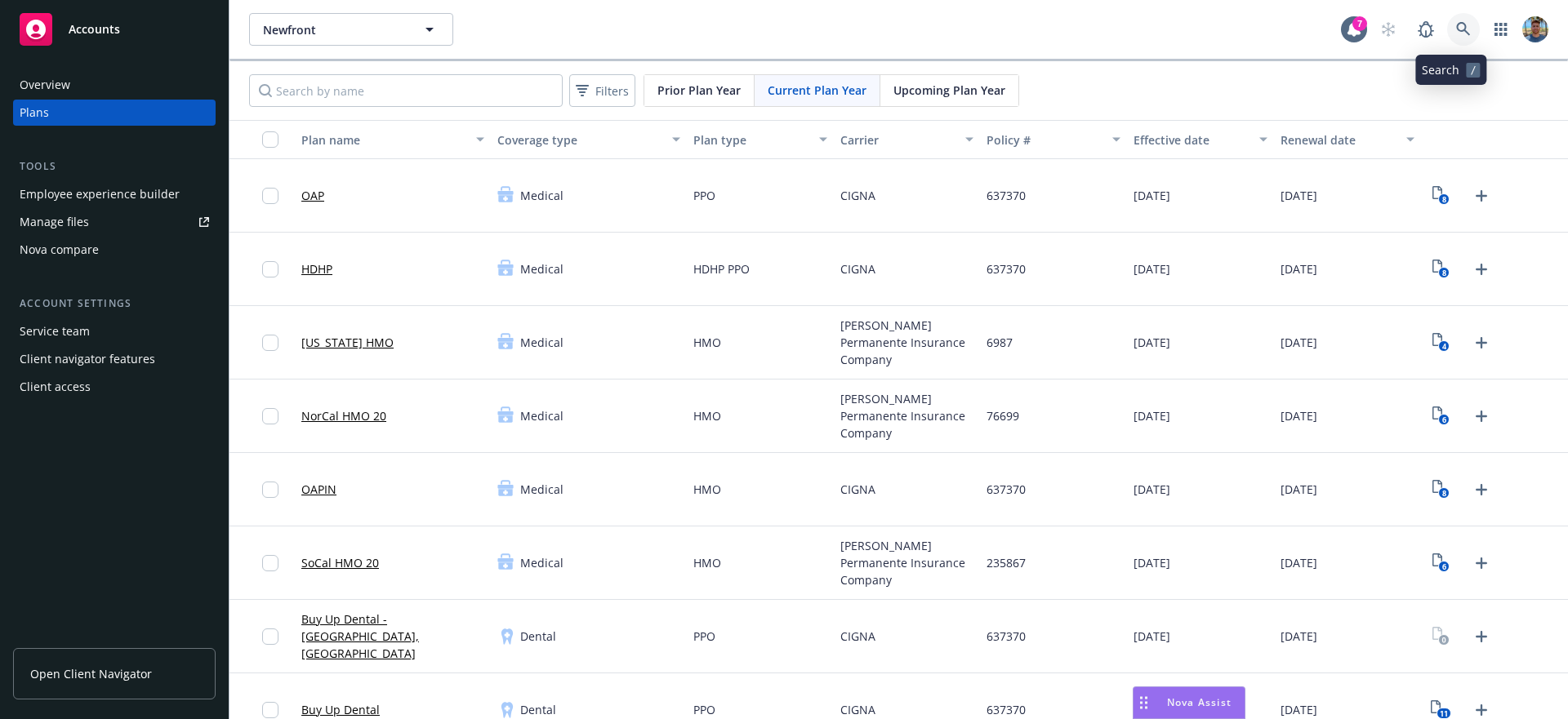
click at [884, 33] on icon at bounding box center [1463, 29] width 15 height 15
click at [884, 703] on span "Nova Assist" at bounding box center [1199, 702] width 65 height 14
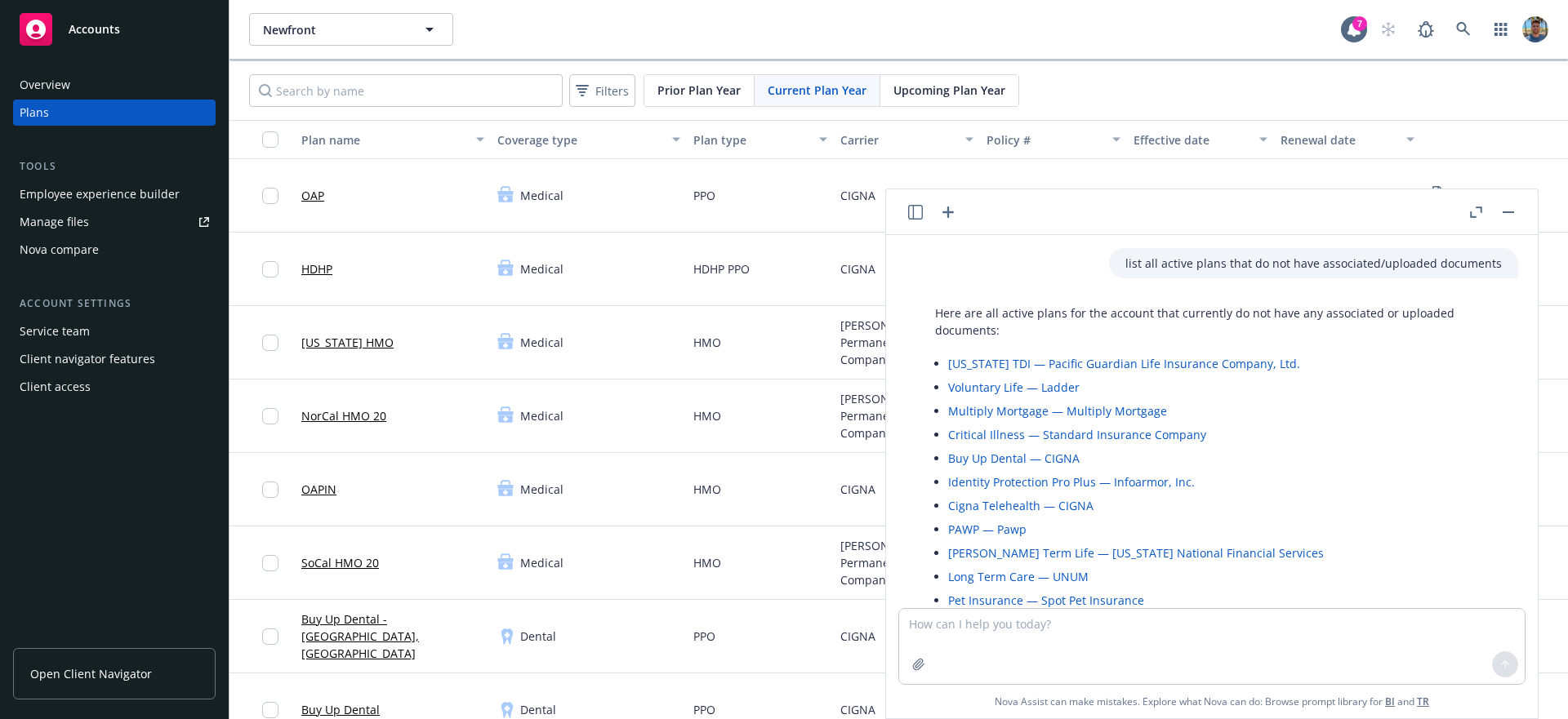
click at [884, 263] on p "list all active plans that do not have associated/uploaded documents" at bounding box center [1314, 263] width 377 height 17
copy p "list all active plans that do not have associated/uploaded documents"
click at [884, 270] on p "list all active plans that do not have associated/uploaded documents" at bounding box center [1314, 263] width 377 height 17
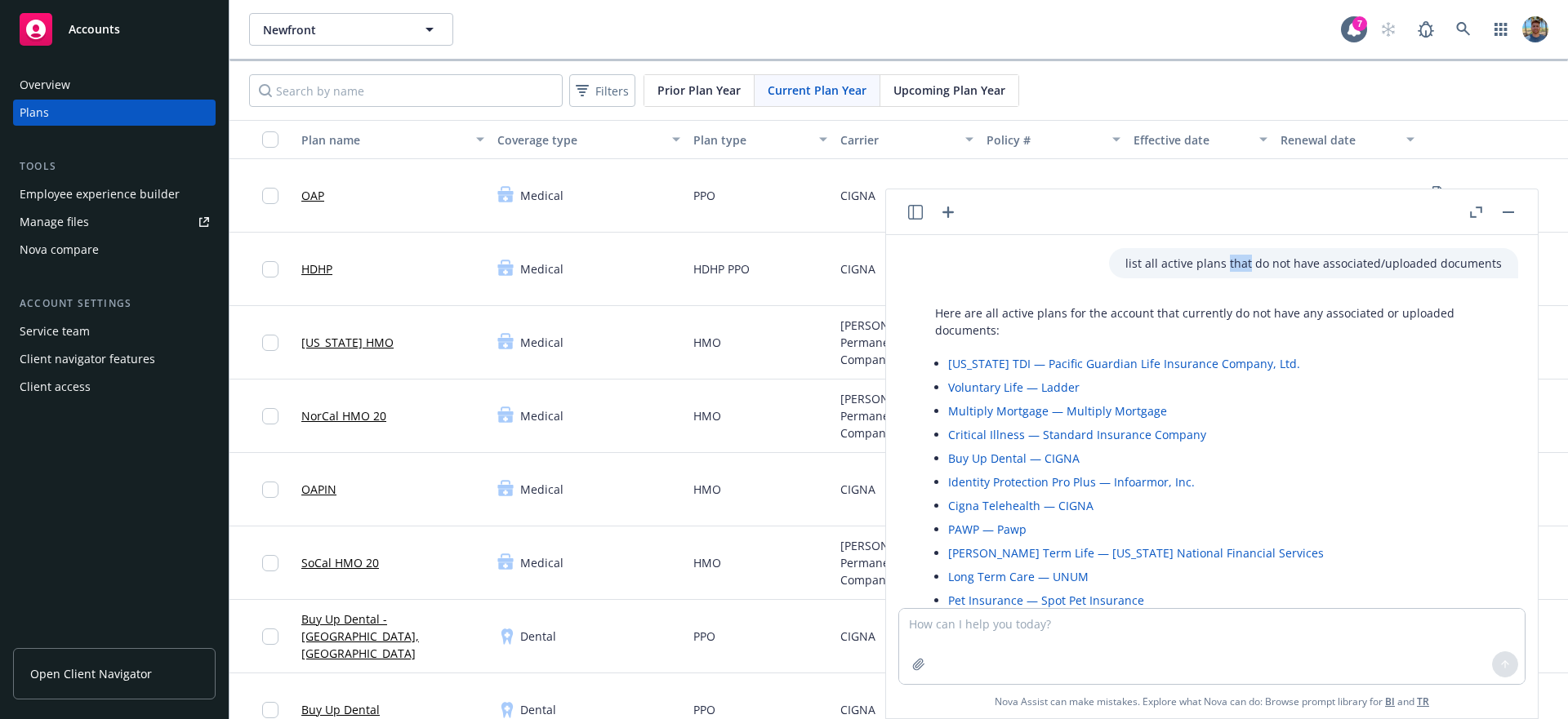
click at [884, 270] on p "list all active plans that do not have associated/uploaded documents" at bounding box center [1314, 263] width 377 height 17
copy p "list all active plans that do not have associated/uploaded documents"
click at [884, 265] on p "list all active plans that do not have associated/uploaded documents" at bounding box center [1314, 263] width 377 height 17
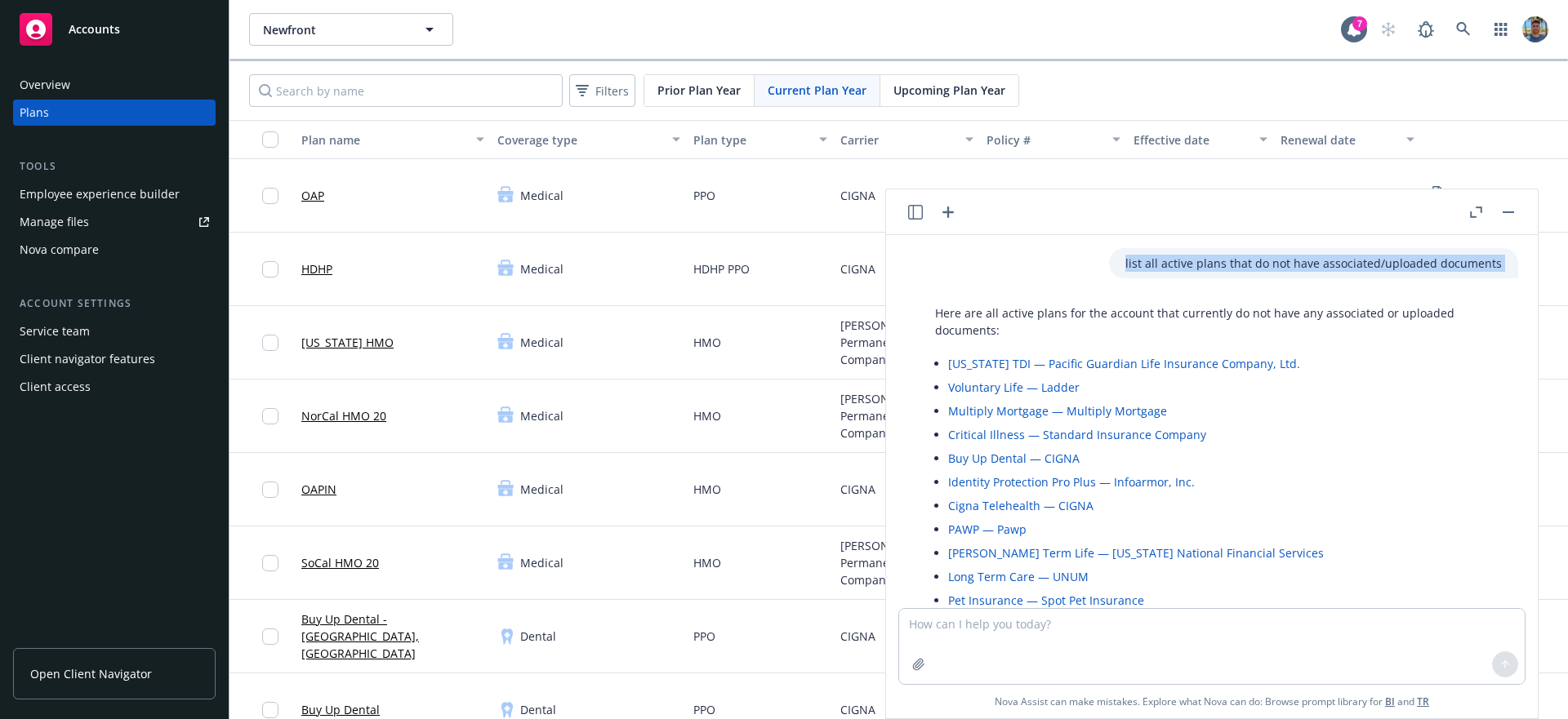
click at [884, 265] on p "list all active plans that do not have associated/uploaded documents" at bounding box center [1314, 263] width 377 height 17
copy p "list all active plans that do not have associated/uploaded documents"
click at [884, 270] on p "list all active plans that do not have associated/uploaded documents" at bounding box center [1314, 263] width 377 height 17
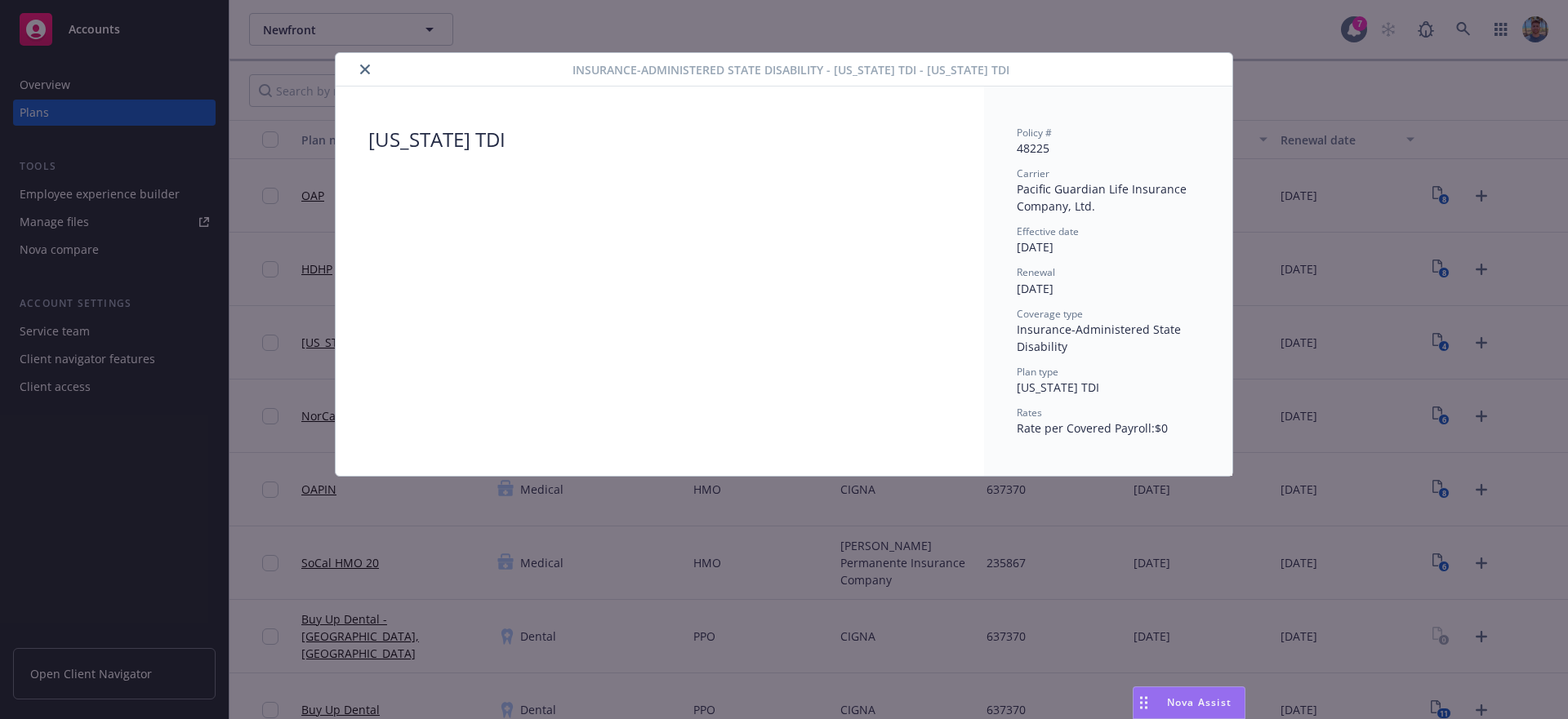
click at [403, 144] on div "Hawaii TDI" at bounding box center [437, 139] width 137 height 27
click at [360, 76] on button "close" at bounding box center [365, 69] width 20 height 20
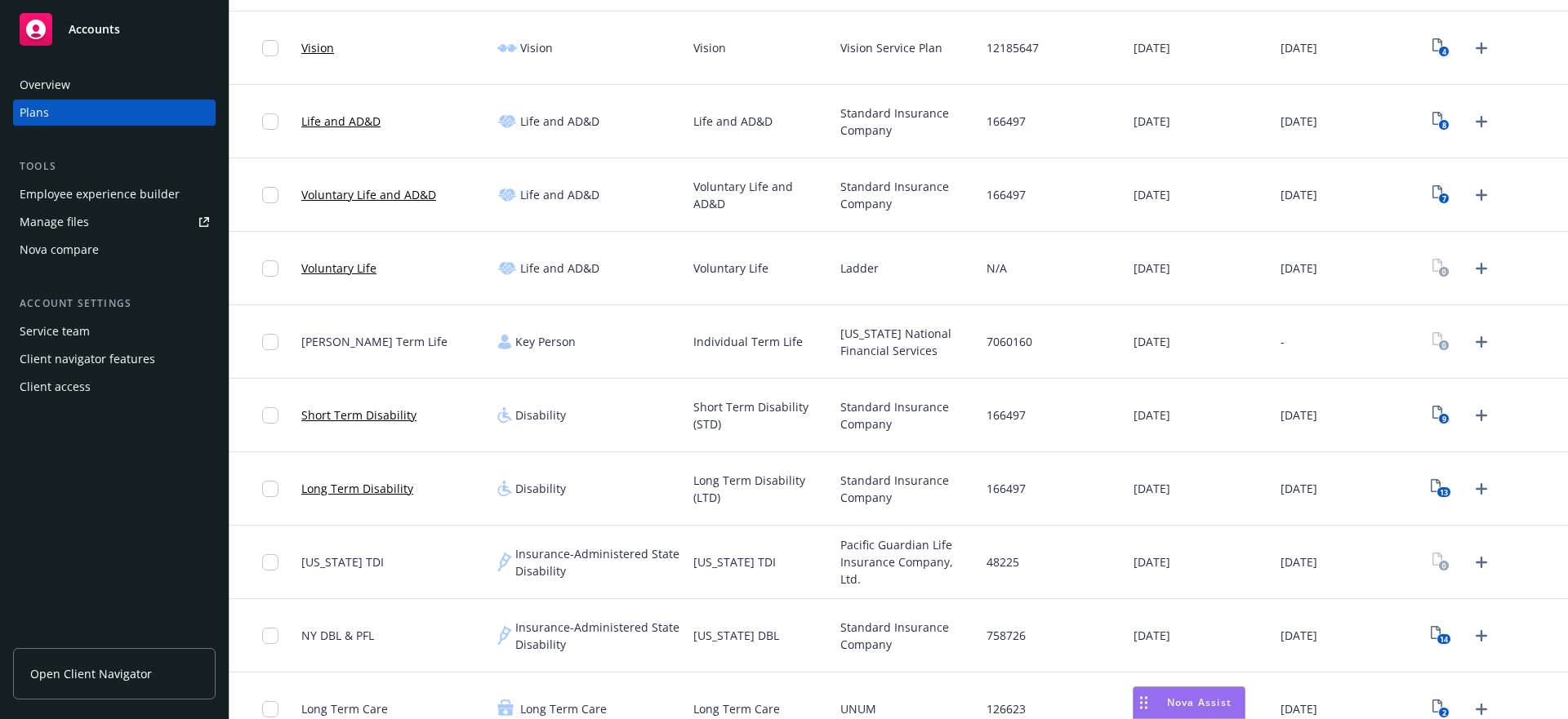
scroll to position [941, 0]
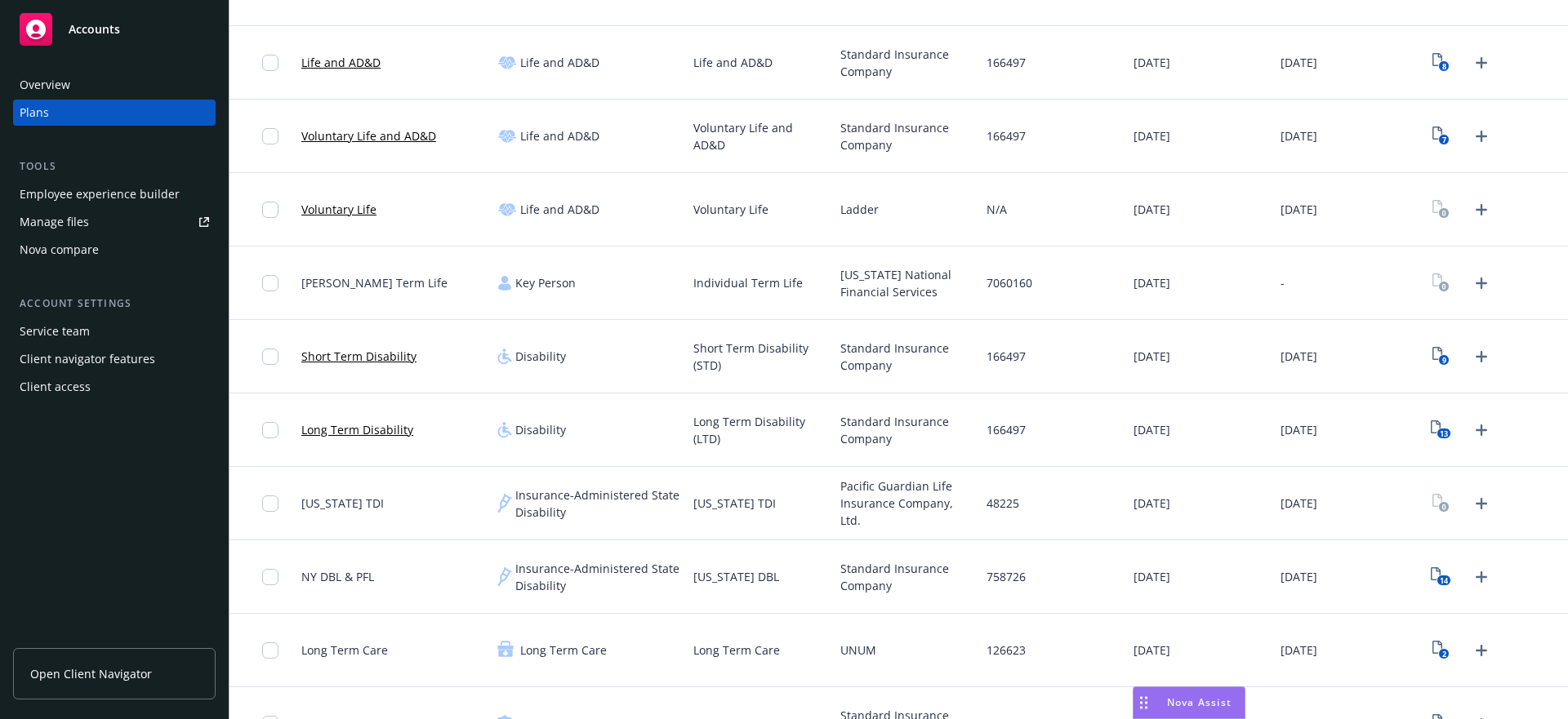
click at [1204, 704] on span "Nova Assist" at bounding box center [1199, 702] width 65 height 14
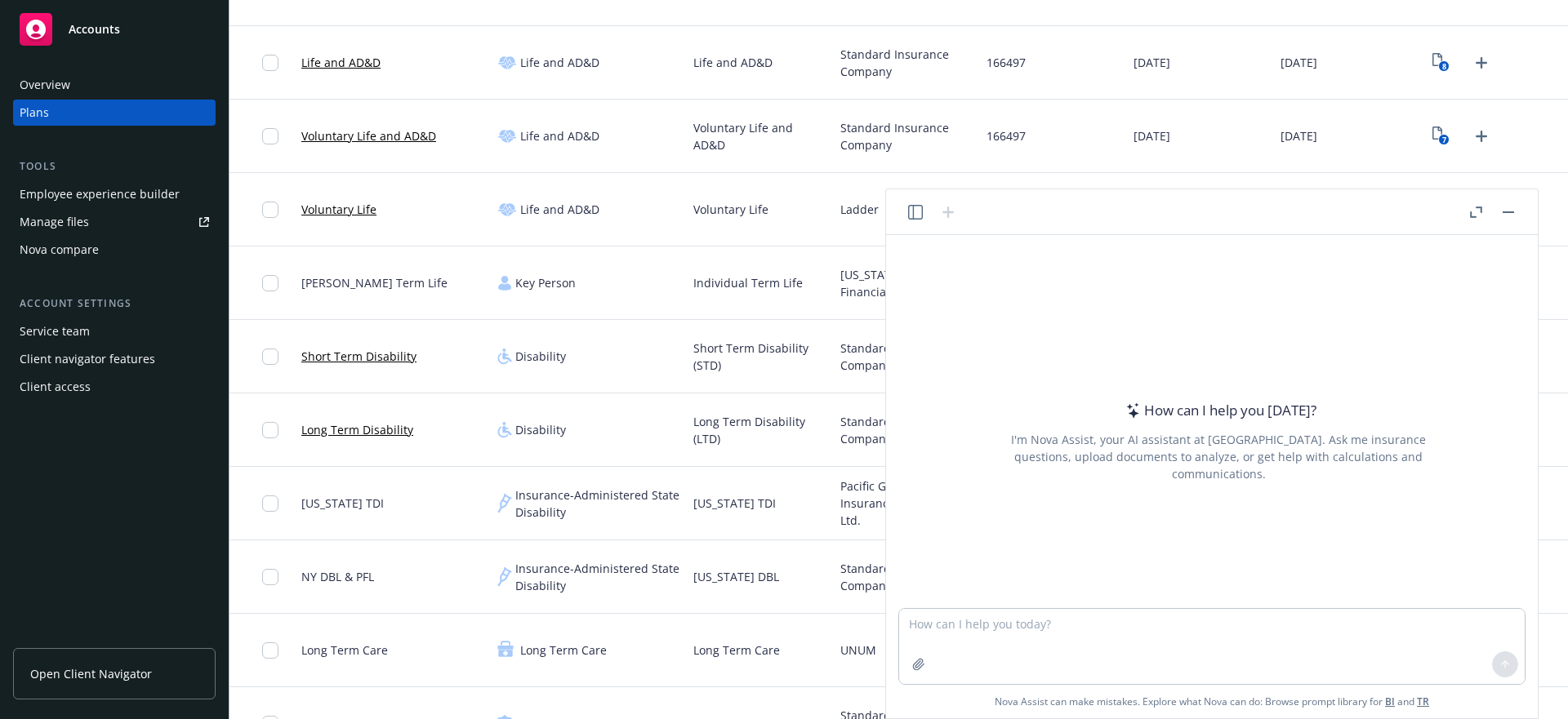
click at [916, 221] on header at bounding box center [1212, 212] width 652 height 46
click at [911, 218] on icon "button" at bounding box center [915, 212] width 15 height 15
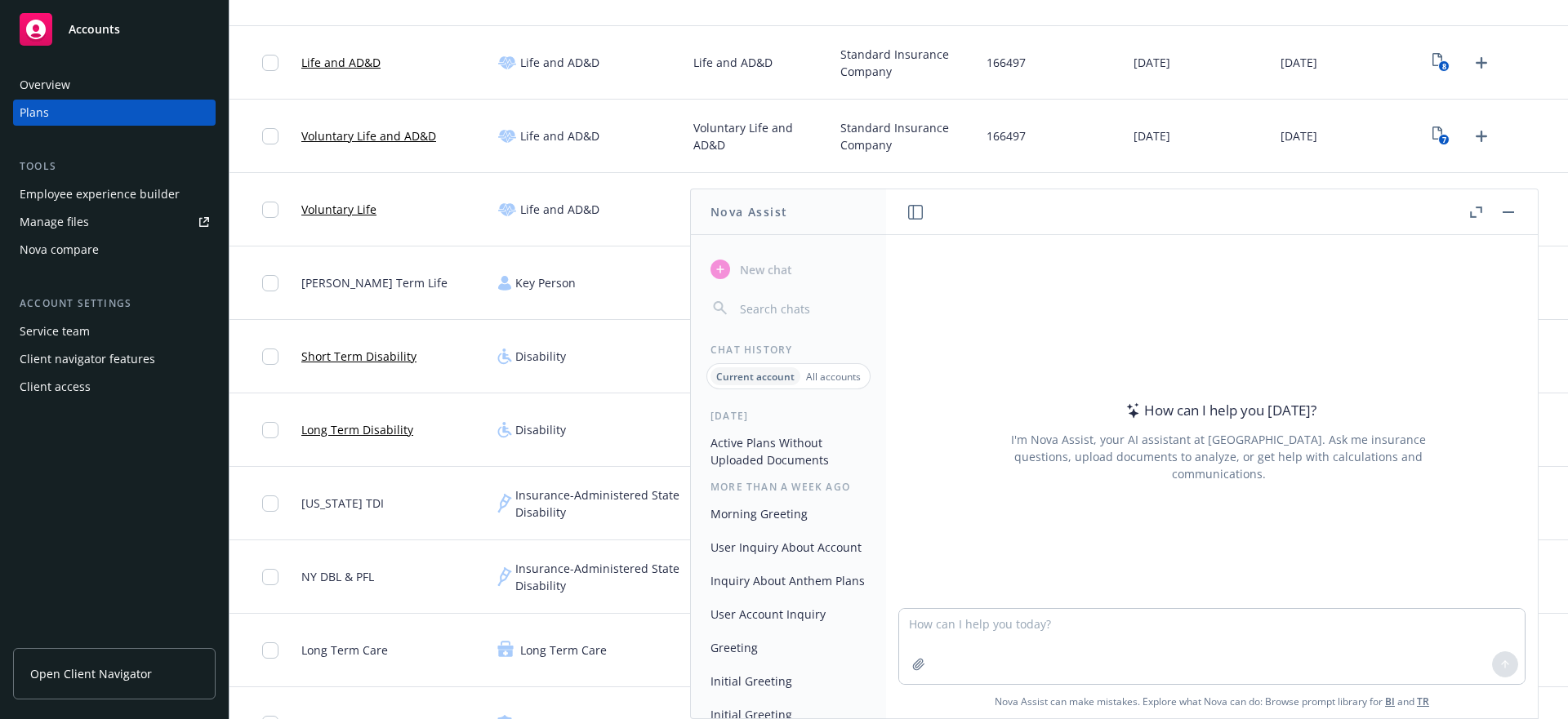
click at [760, 446] on button "Active Plans Without Uploaded Documents" at bounding box center [789, 451] width 169 height 44
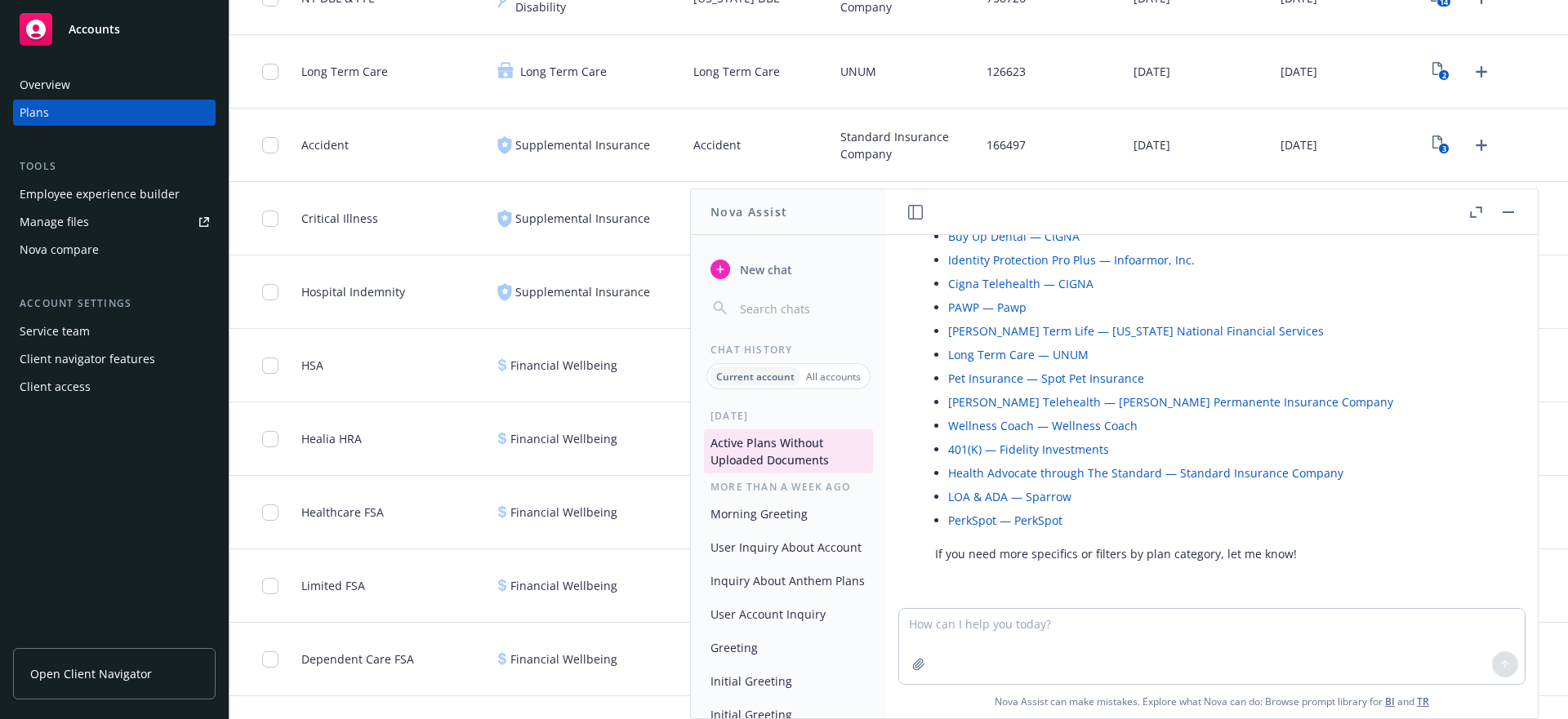
scroll to position [1588, 0]
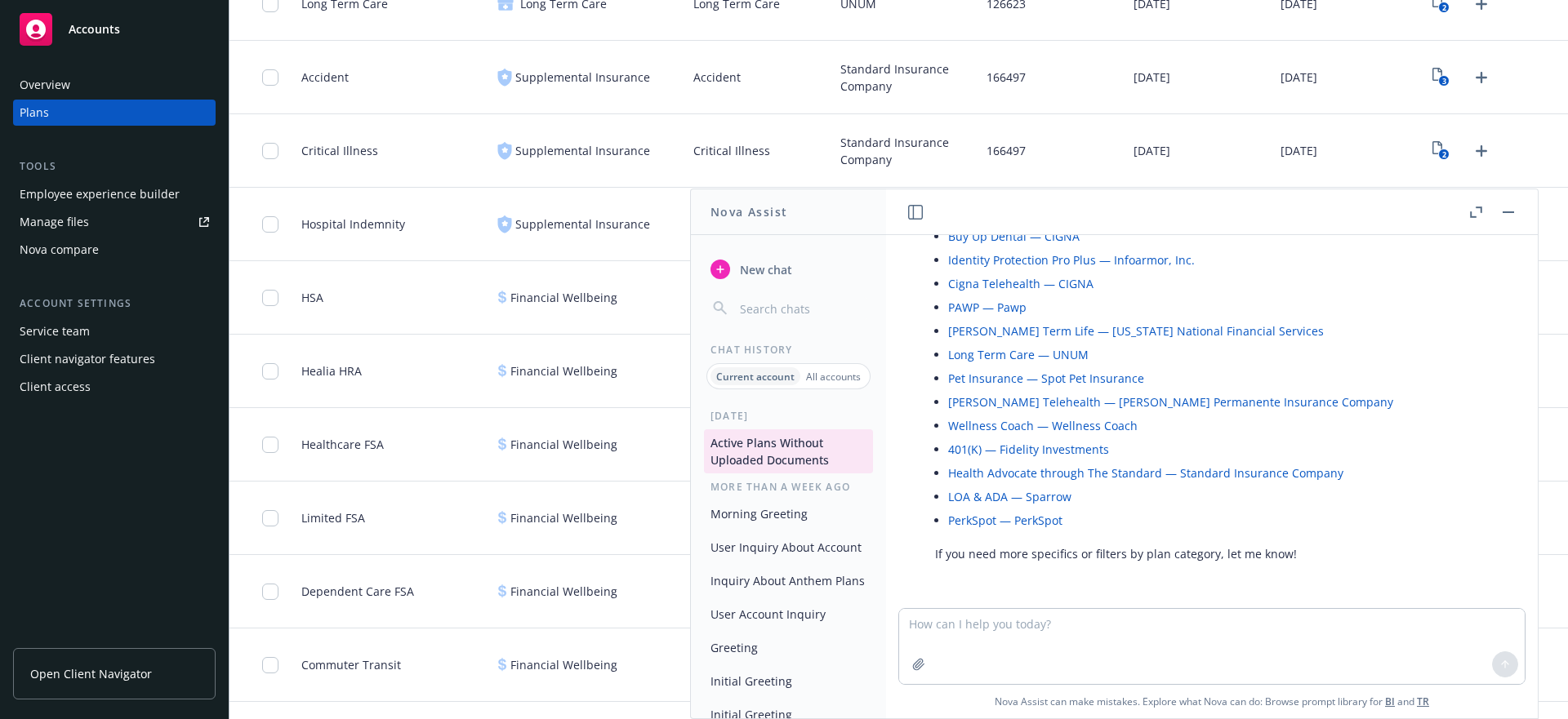
drag, startPoint x: 1514, startPoint y: 213, endPoint x: 1050, endPoint y: 519, distance: 555.8
click at [1089, 510] on div "list all active plans that do not have associated/uploaded documents Here are a…" at bounding box center [1212, 453] width 652 height 529
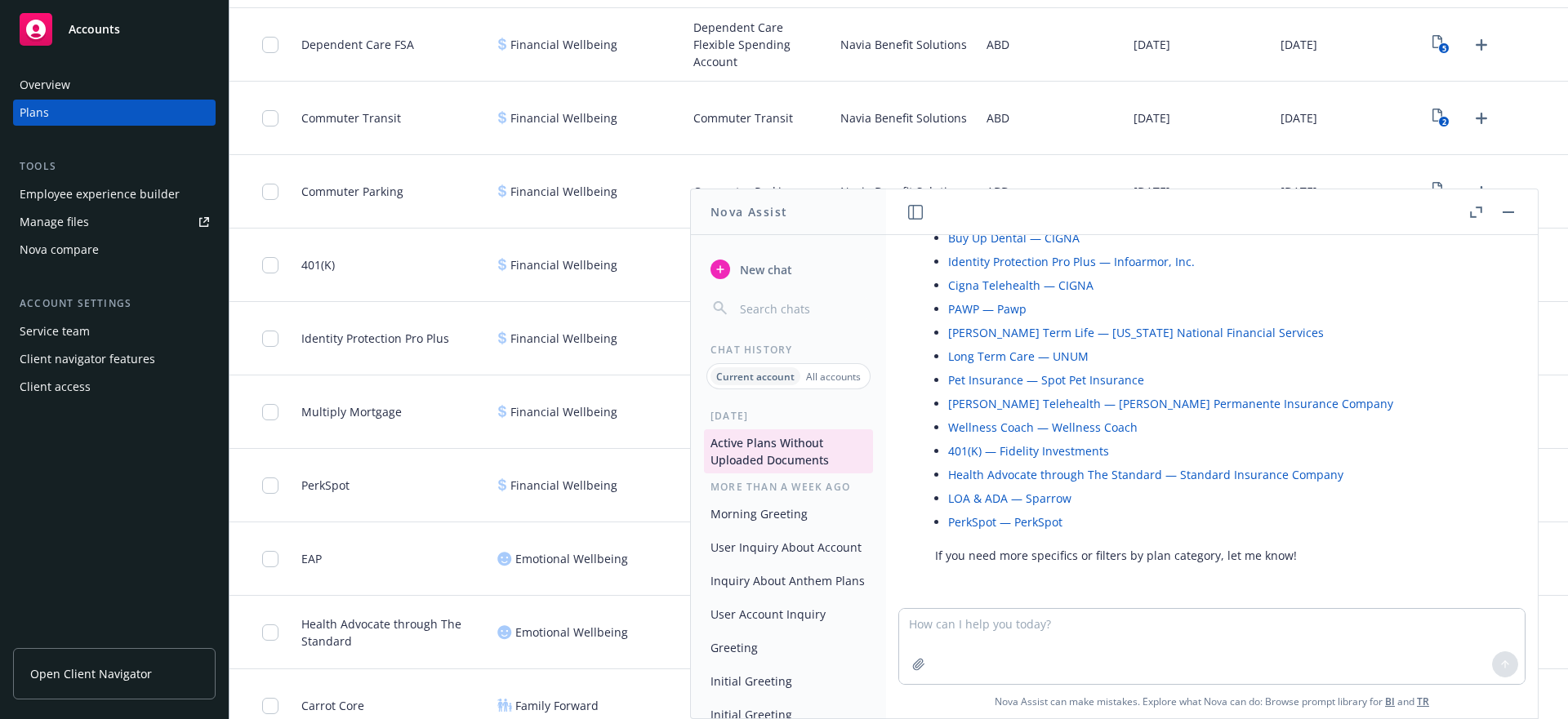
scroll to position [222, 0]
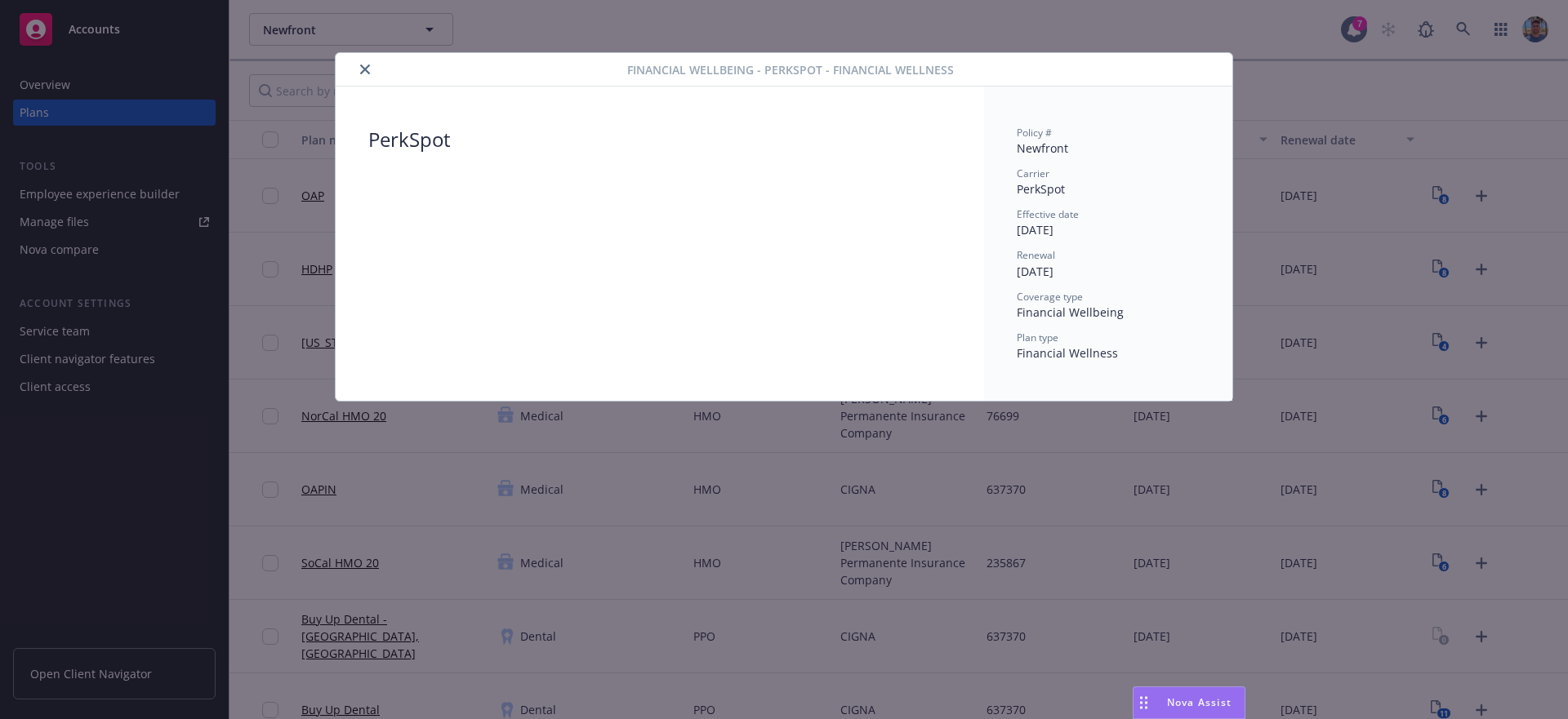
click at [369, 66] on icon "close" at bounding box center [365, 69] width 10 height 10
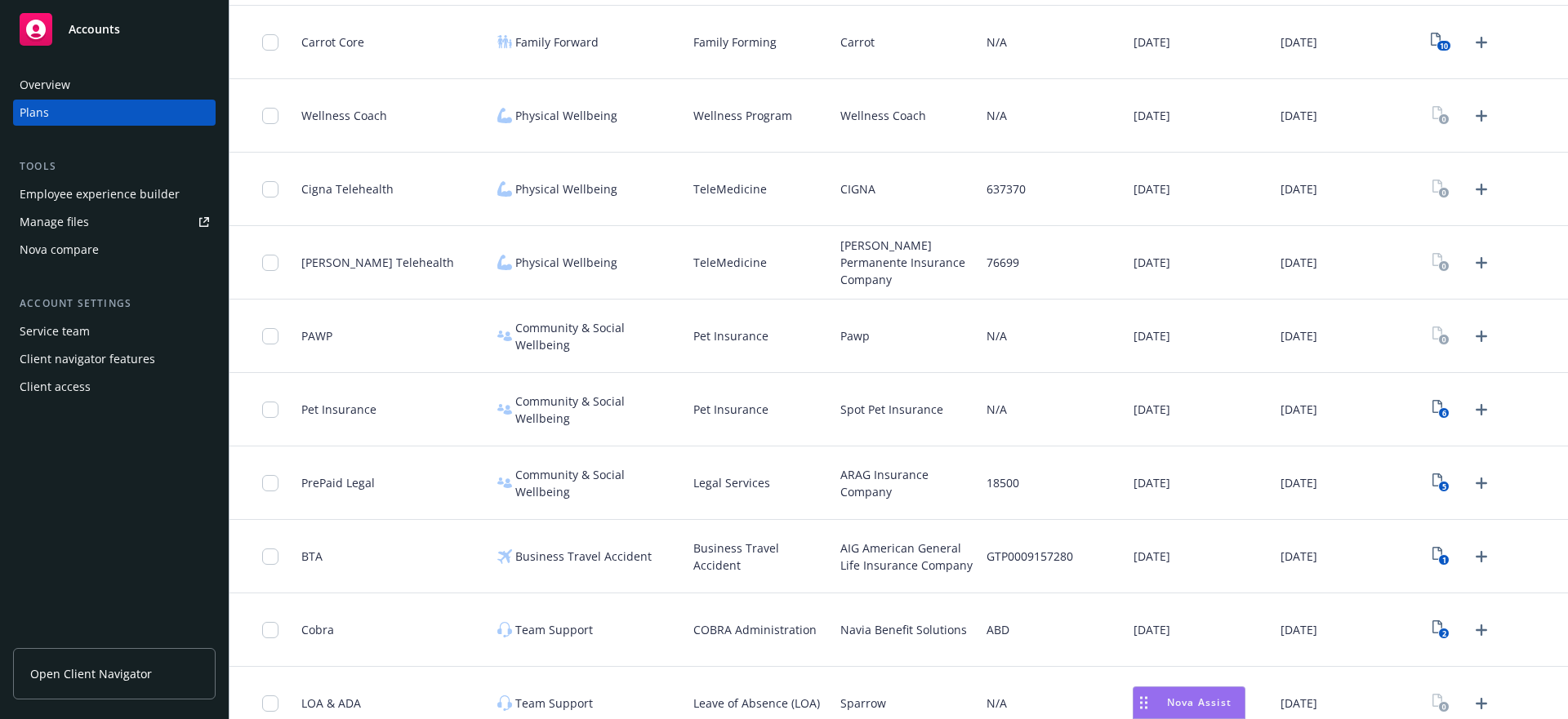
scroll to position [2261, 0]
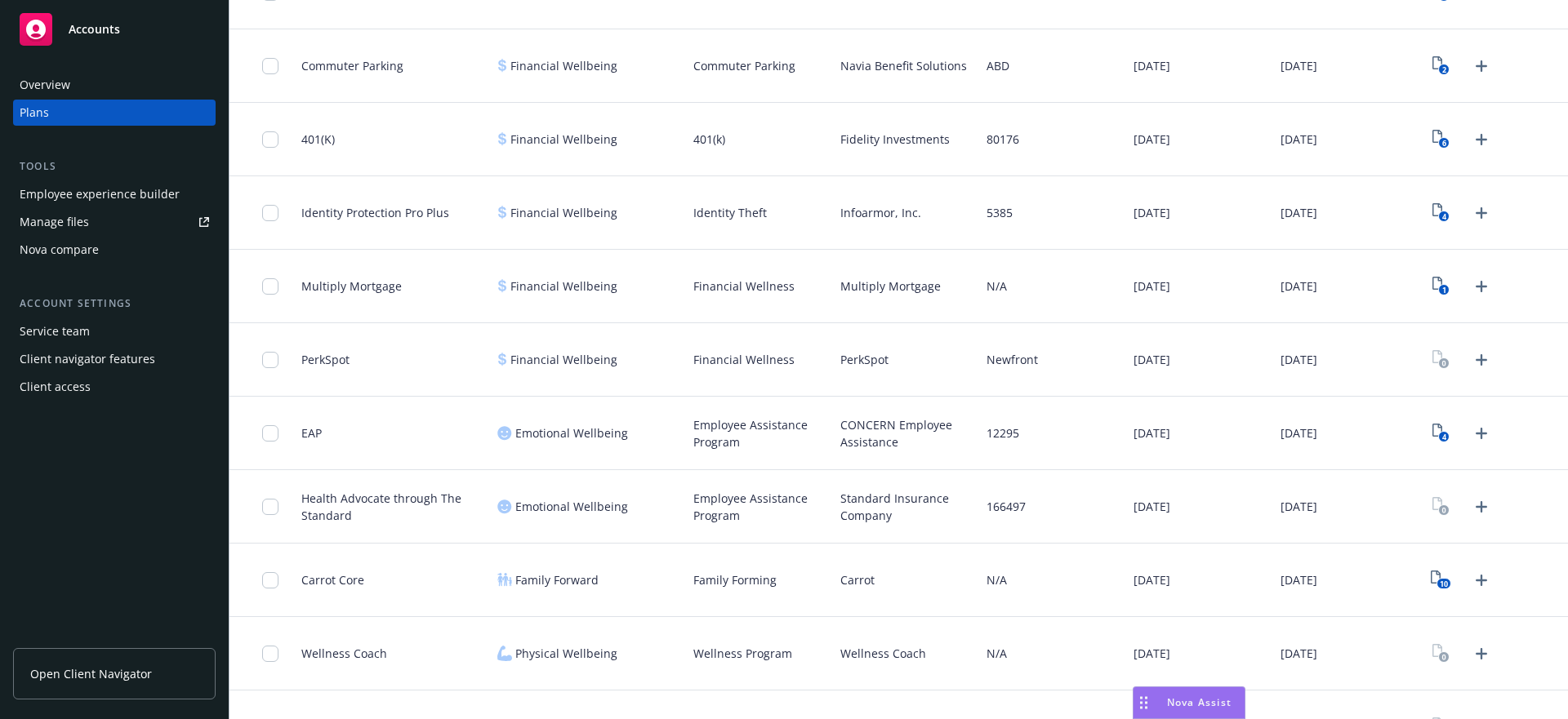
click at [1176, 700] on span "Nova Assist" at bounding box center [1199, 702] width 65 height 14
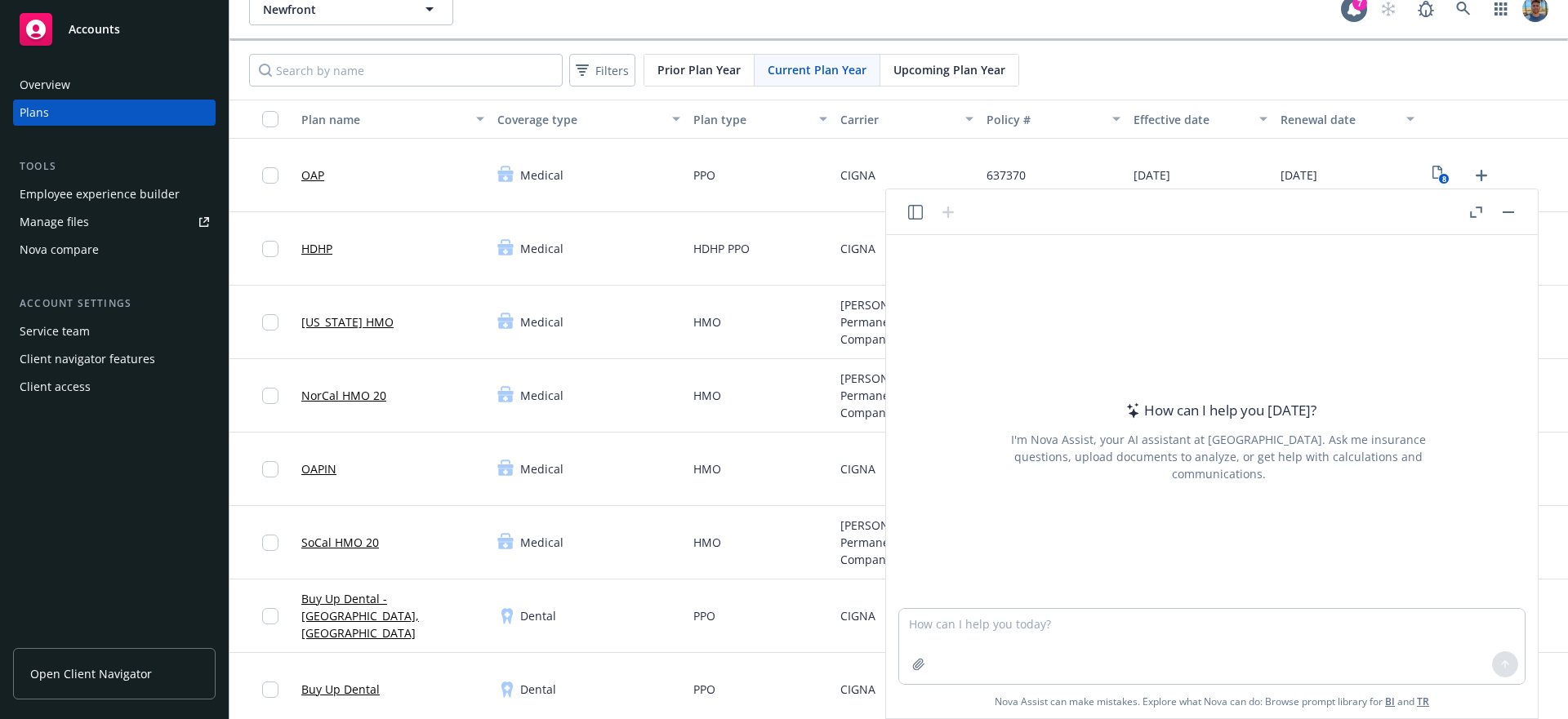
scroll to position [0, 0]
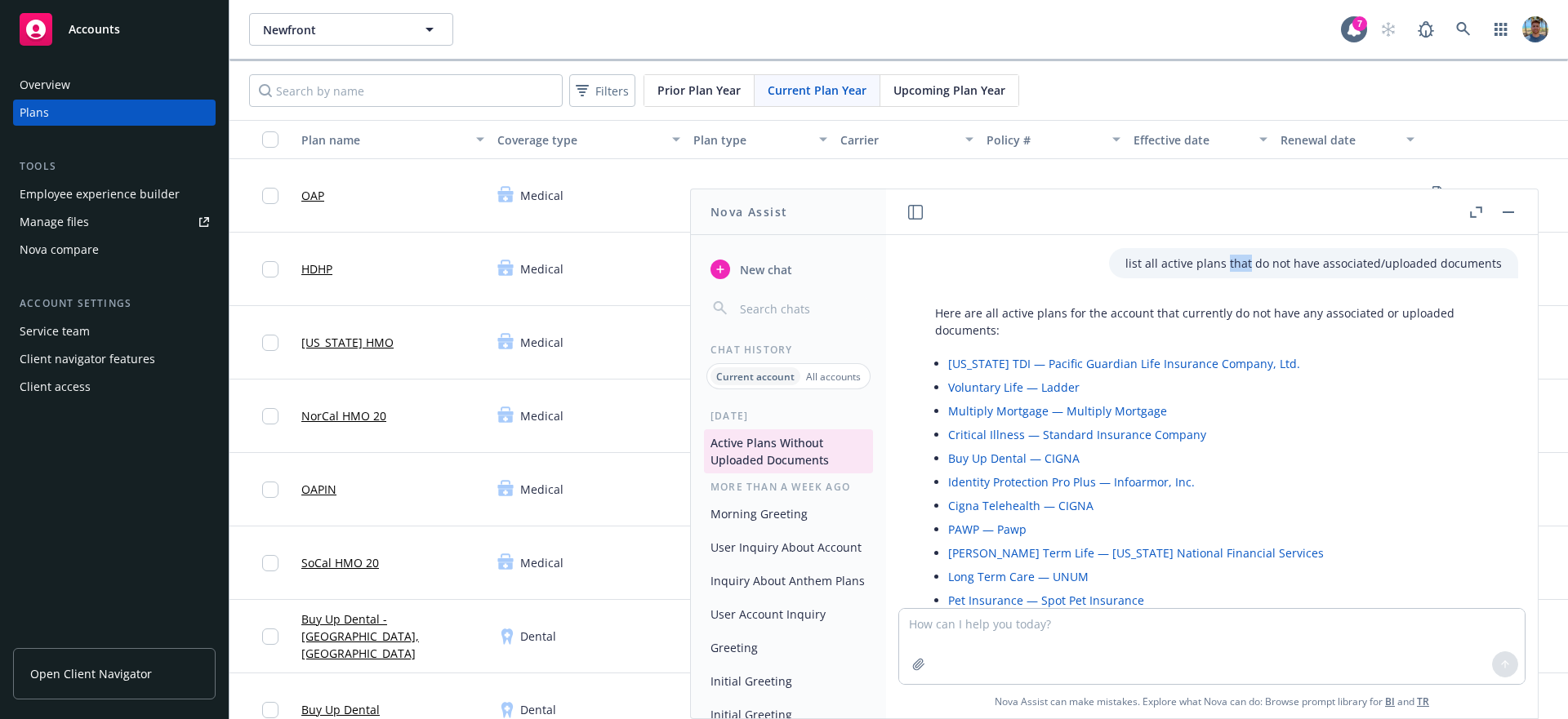
click at [1235, 271] on p "list all active plans that do not have associated/uploaded documents" at bounding box center [1314, 263] width 377 height 17
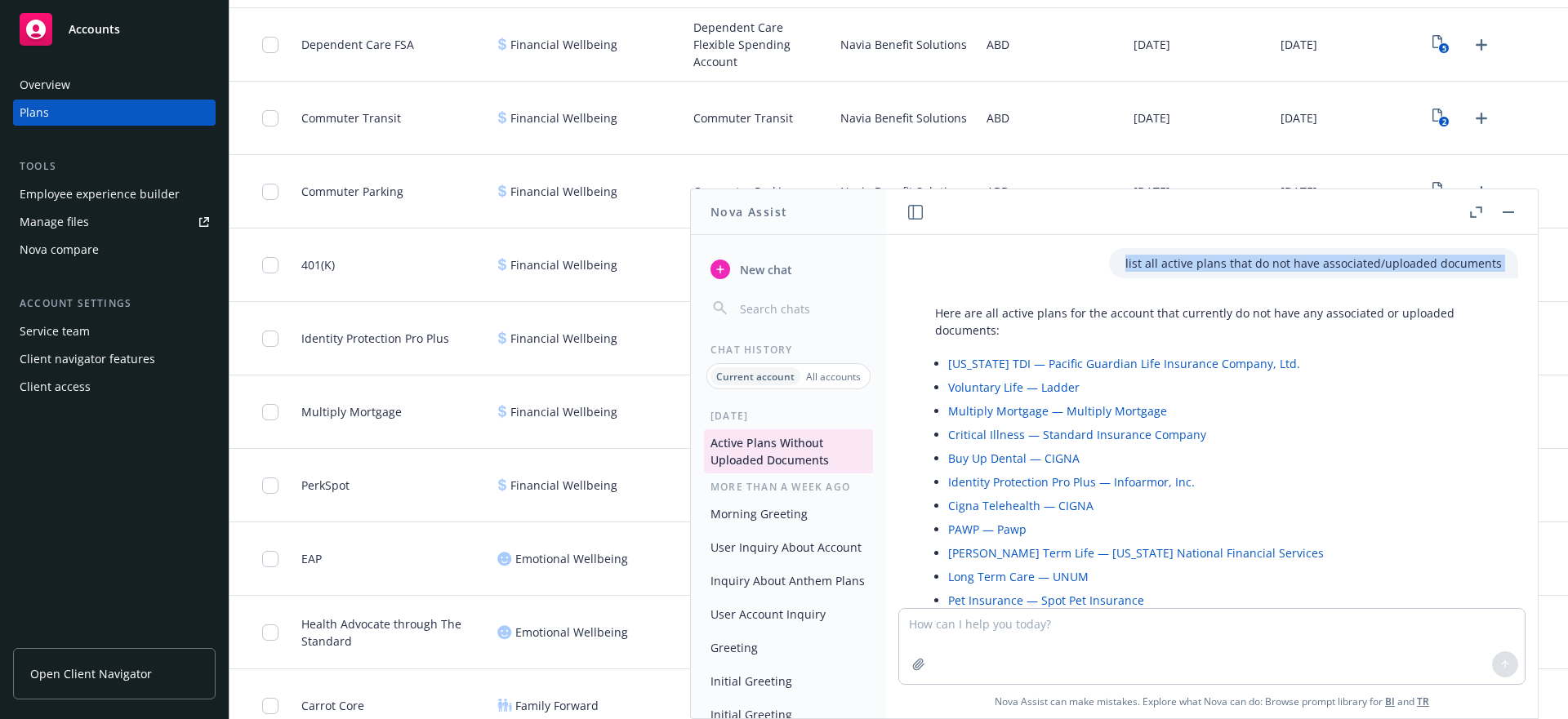
click at [1235, 271] on p "list all active plans that do not have associated/uploaded documents" at bounding box center [1314, 263] width 377 height 17
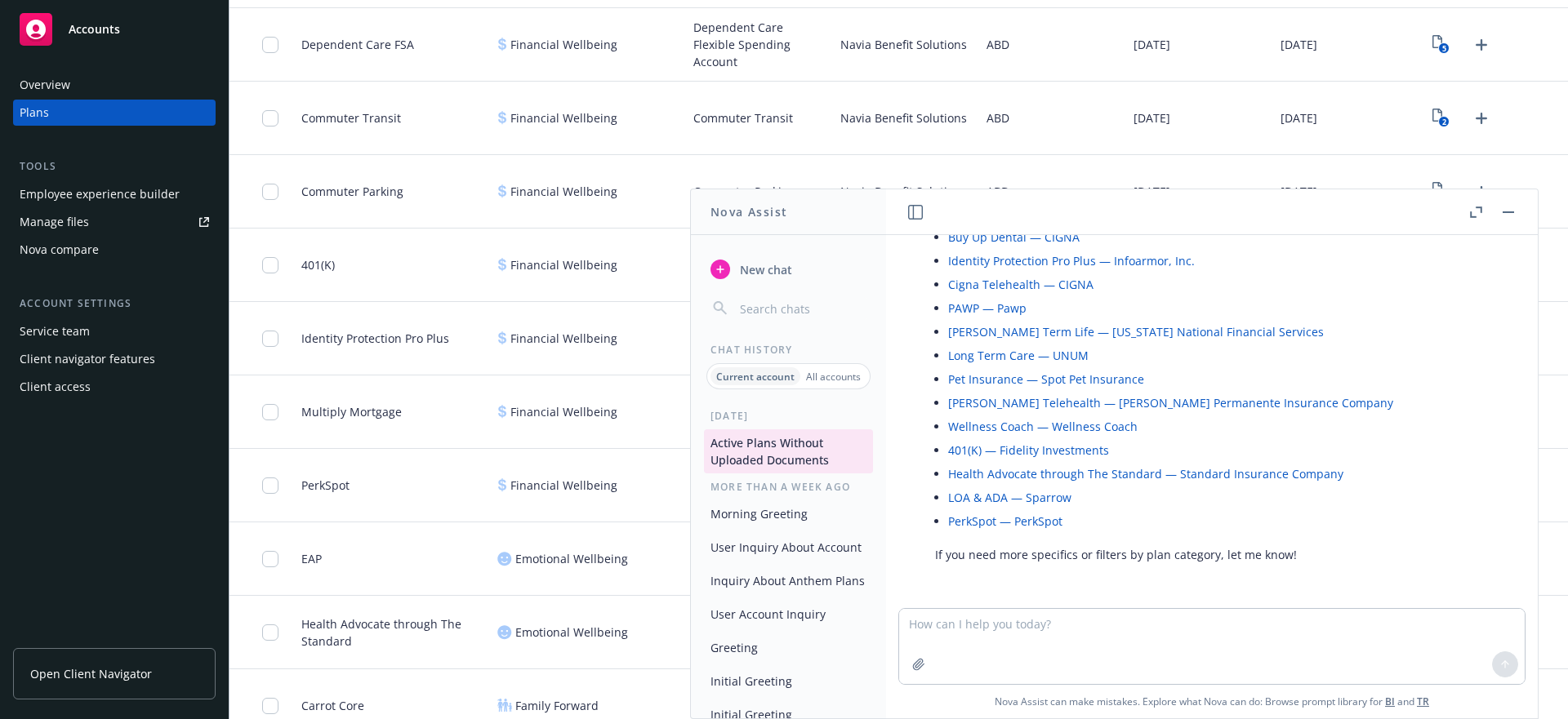
scroll to position [222, 0]
